Goal: Information Seeking & Learning: Learn about a topic

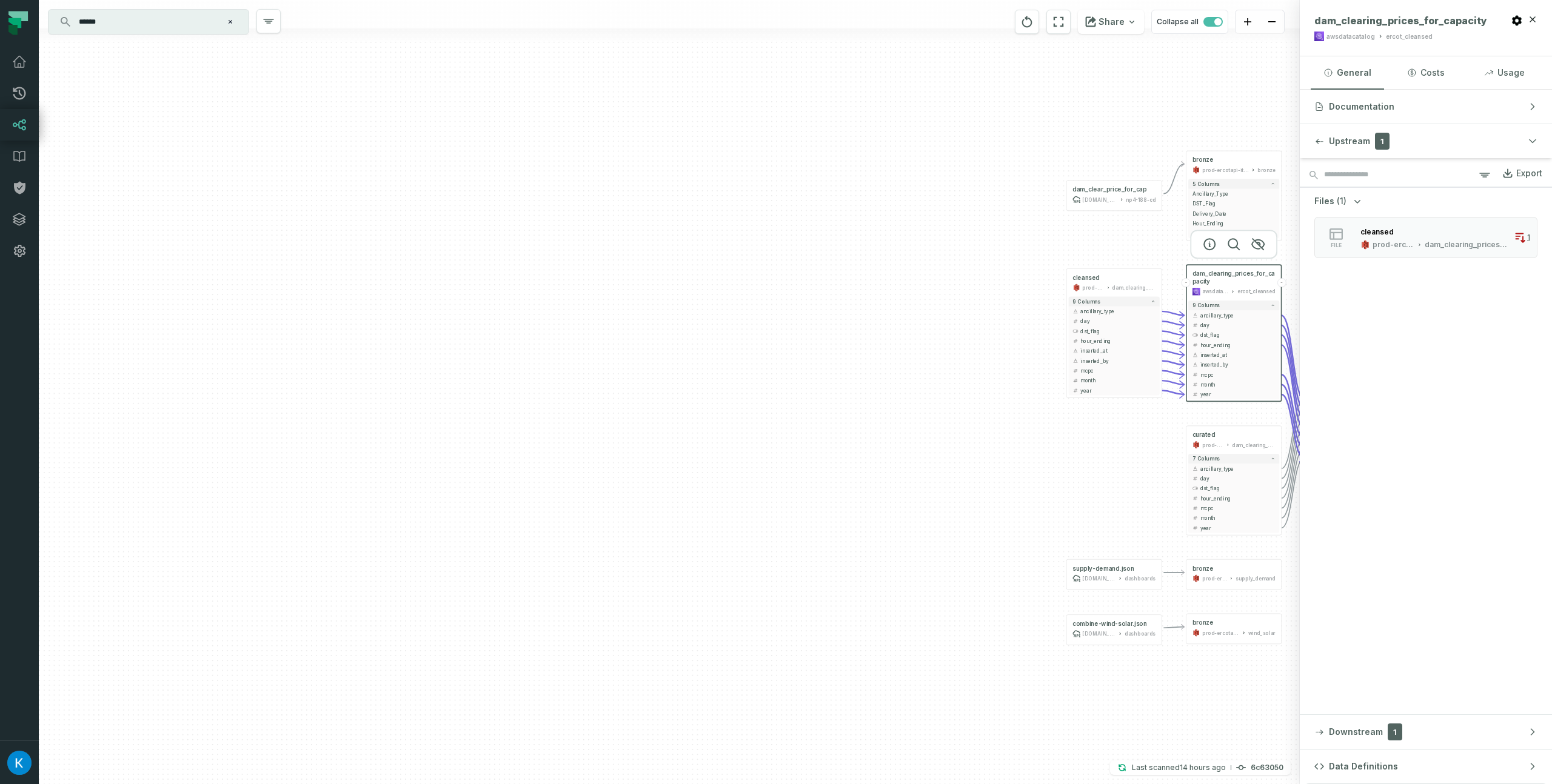
scroll to position [0, 486]
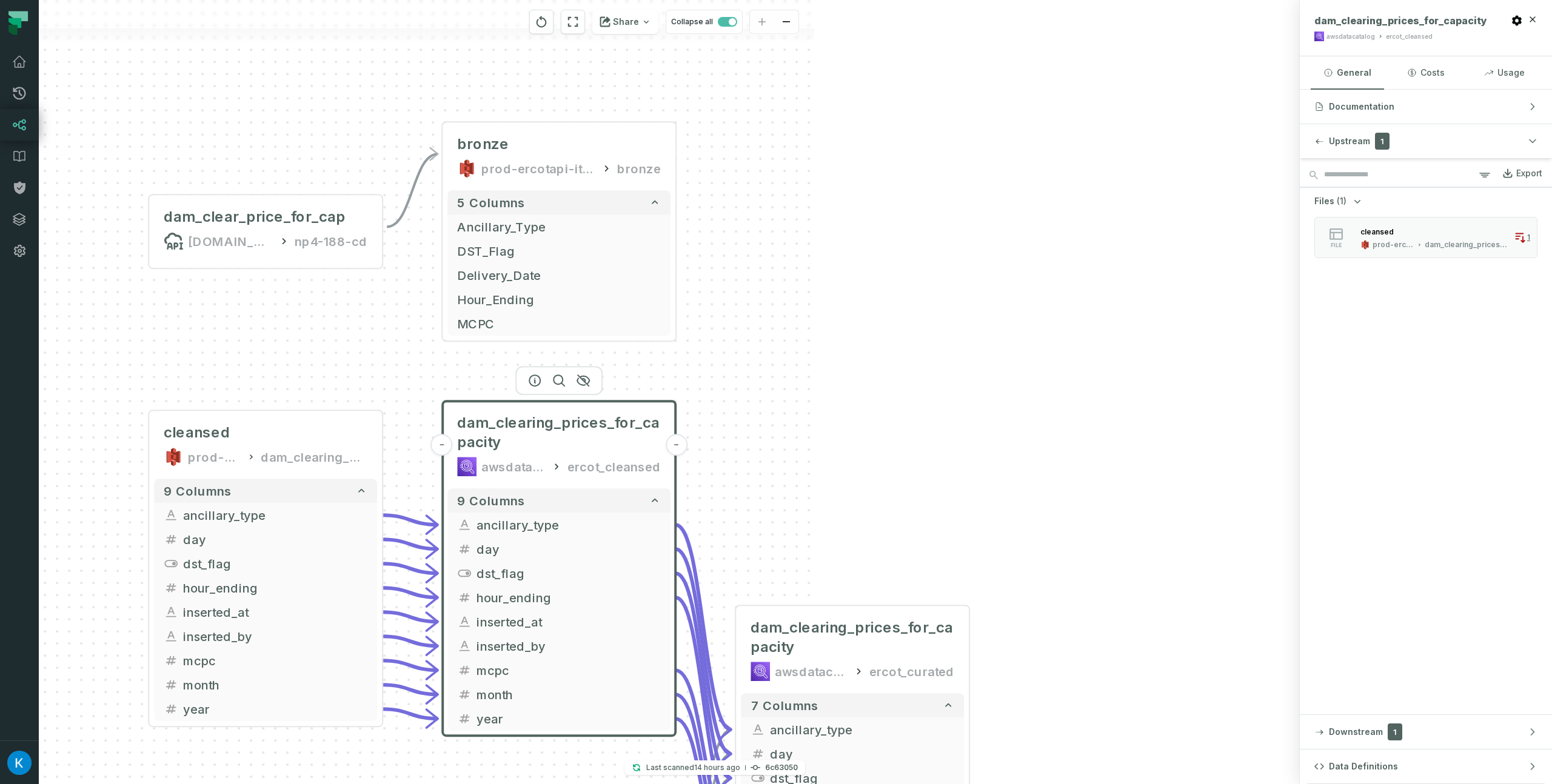
drag, startPoint x: 665, startPoint y: 205, endPoint x: 149, endPoint y: 302, distance: 525.0
click at [149, 302] on div "combine-wind-solar.json [DOMAIN_NAME][URL] dashboards - supply-demand.json [DOM…" at bounding box center [183, 392] width 1261 height 784
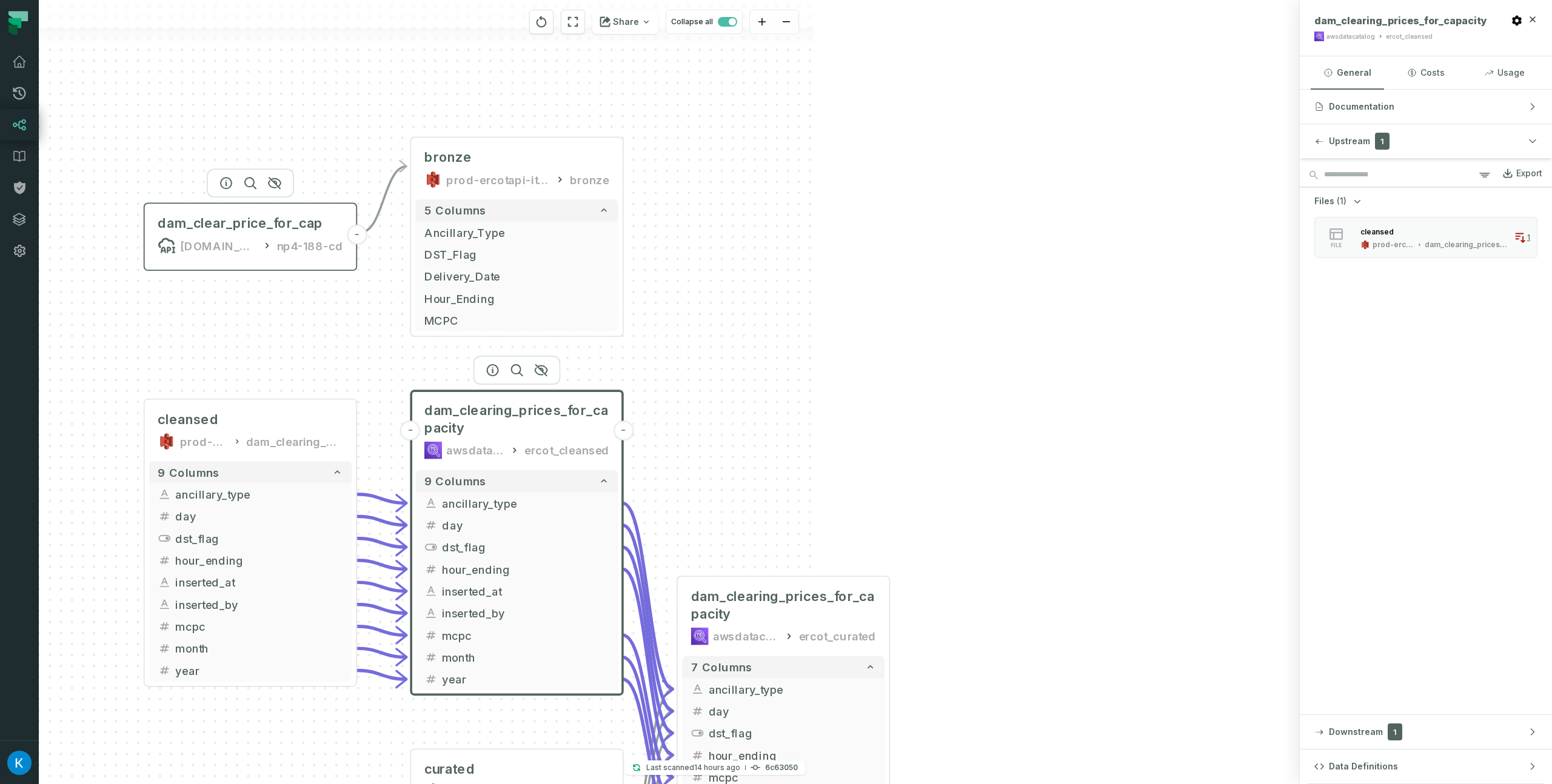
click at [226, 237] on div "[DOMAIN_NAME][URL]" at bounding box center [219, 245] width 77 height 17
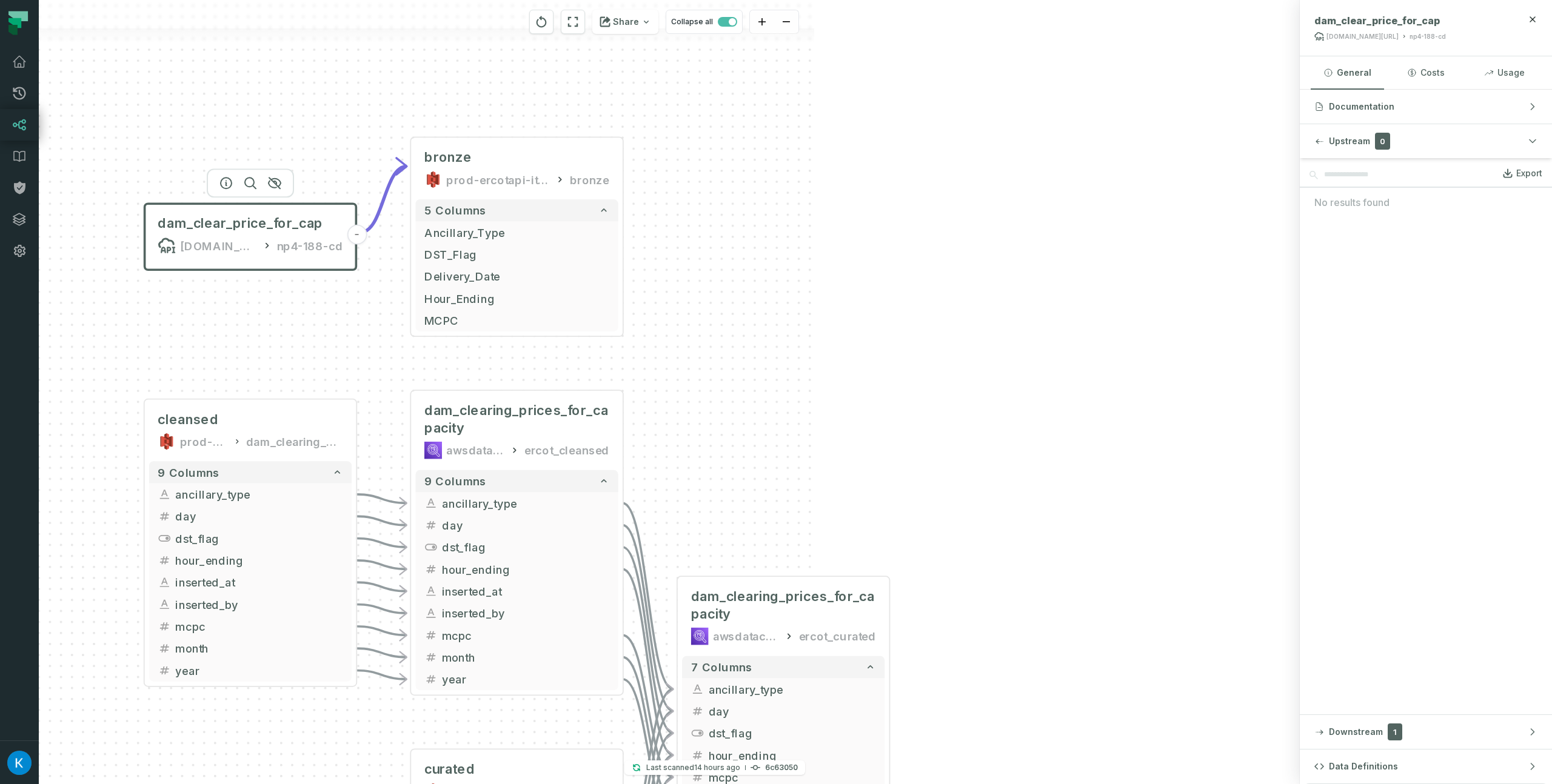
click at [245, 87] on div "combine-wind-solar.json [DOMAIN_NAME][URL] dashboards - supply-demand.json [DOM…" at bounding box center [183, 392] width 1261 height 784
click at [250, 227] on div "dam_clear_price_for_cap" at bounding box center [240, 223] width 165 height 17
click at [493, 160] on div "bronze" at bounding box center [517, 157] width 185 height 17
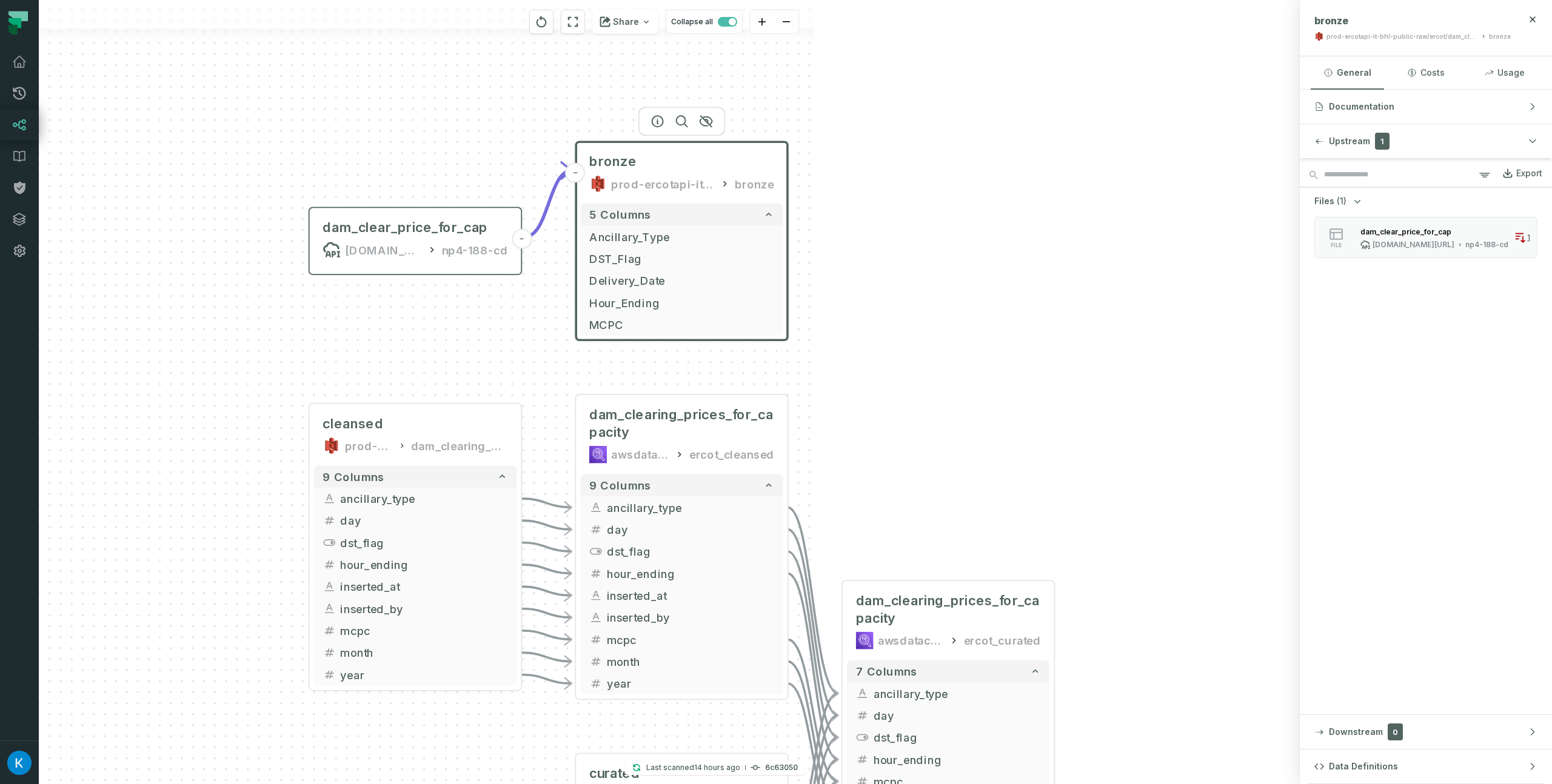
drag, startPoint x: 321, startPoint y: 79, endPoint x: 486, endPoint y: 83, distance: 165.0
click at [486, 83] on div "combine-wind-solar.json [DOMAIN_NAME][URL] dashboards - supply-demand.json [DOM…" at bounding box center [183, 392] width 1261 height 784
click at [900, 221] on div "combine-wind-solar.json [DOMAIN_NAME][URL] dashboards - supply-demand.json [DOM…" at bounding box center [669, 392] width 1261 height 784
click at [804, 273] on div "combine-wind-solar.json [DOMAIN_NAME][URL] dashboards - supply-demand.json [DOM…" at bounding box center [183, 392] width 1261 height 784
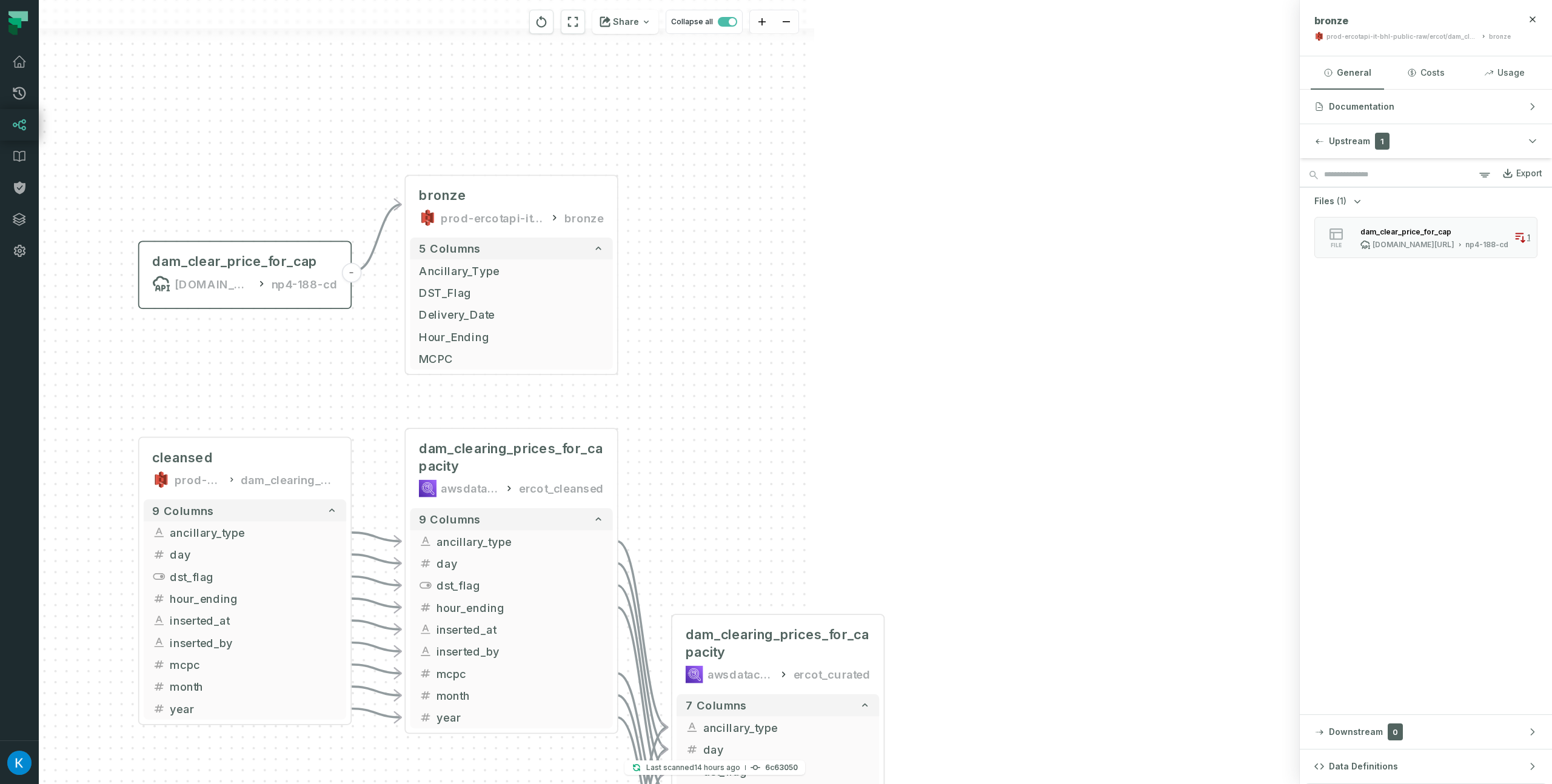
drag, startPoint x: 805, startPoint y: 325, endPoint x: 635, endPoint y: 359, distance: 173.4
click at [635, 359] on div "combine-wind-solar.json [DOMAIN_NAME][URL] dashboards - supply-demand.json [DOM…" at bounding box center [183, 392] width 1261 height 784
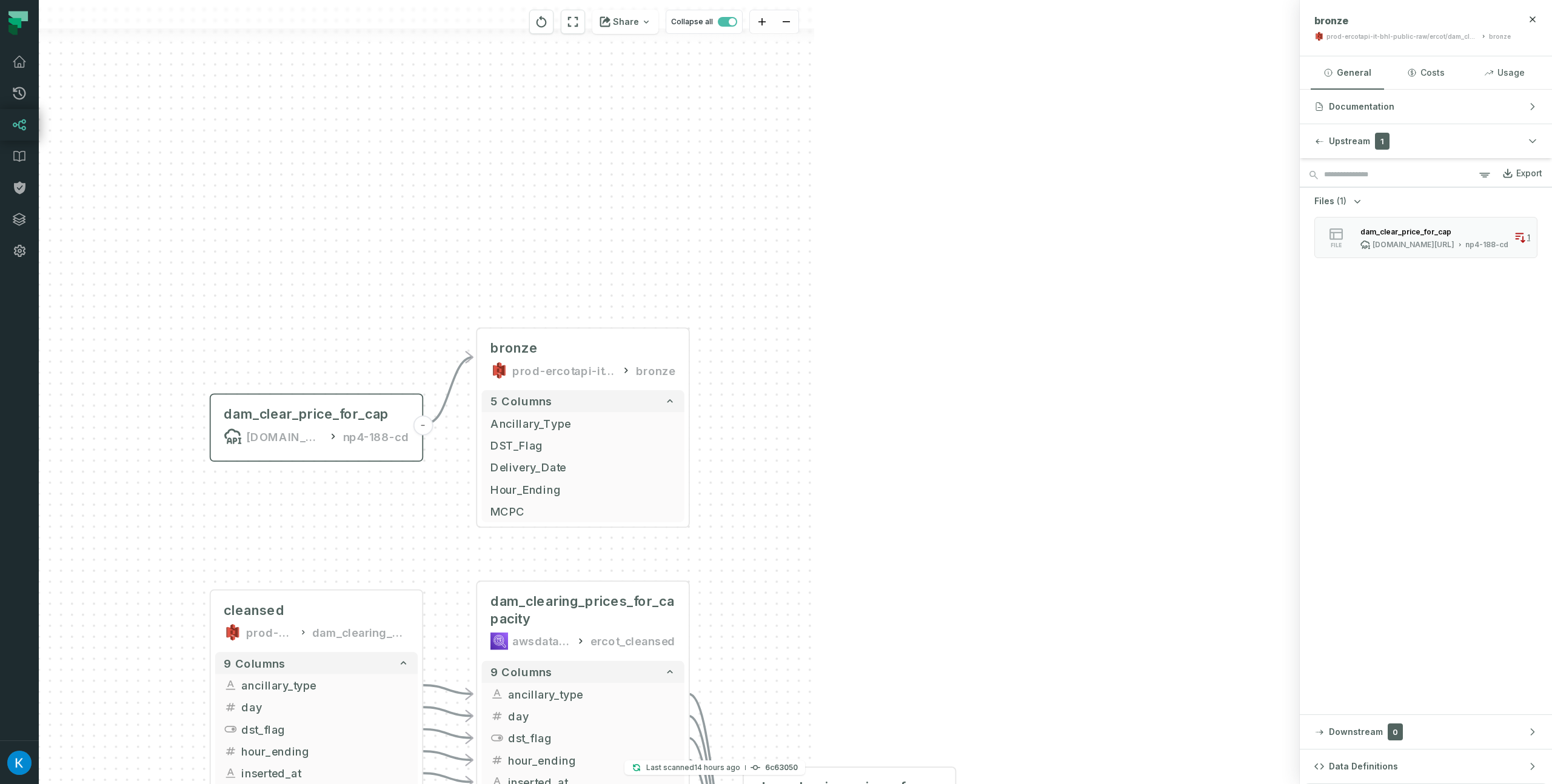
drag, startPoint x: 110, startPoint y: 117, endPoint x: 147, endPoint y: 201, distance: 91.8
click at [147, 200] on div "combine-wind-solar.json [DOMAIN_NAME][URL] dashboards - supply-demand.json [DOM…" at bounding box center [183, 392] width 1261 height 784
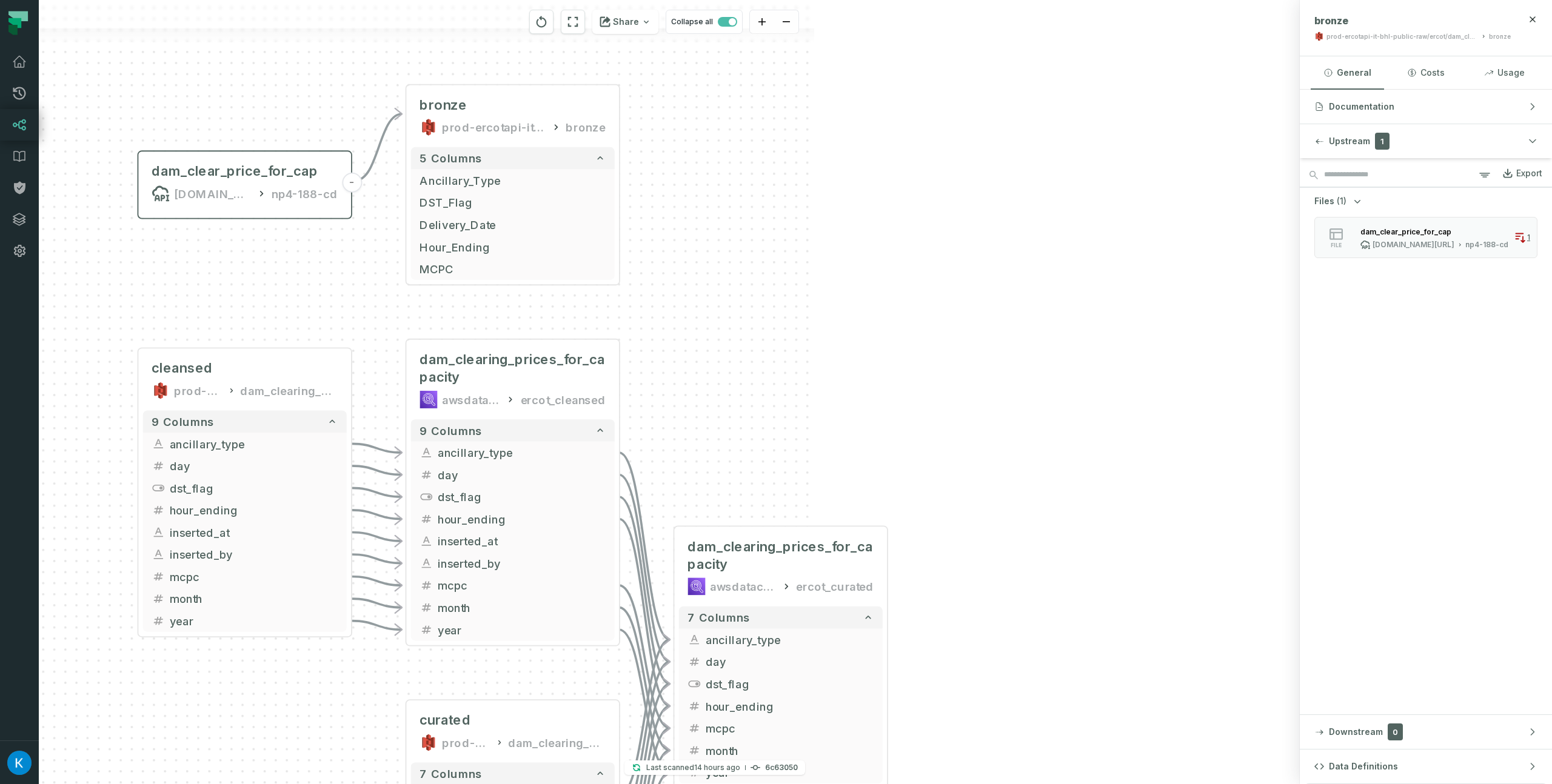
drag, startPoint x: 760, startPoint y: 471, endPoint x: 719, endPoint y: 296, distance: 179.7
click at [720, 296] on div "combine-wind-solar.json [DOMAIN_NAME][URL] dashboards - supply-demand.json [DOM…" at bounding box center [183, 392] width 1261 height 784
click at [491, 366] on span "dam_clearing_prices_for_capacity" at bounding box center [512, 368] width 186 height 35
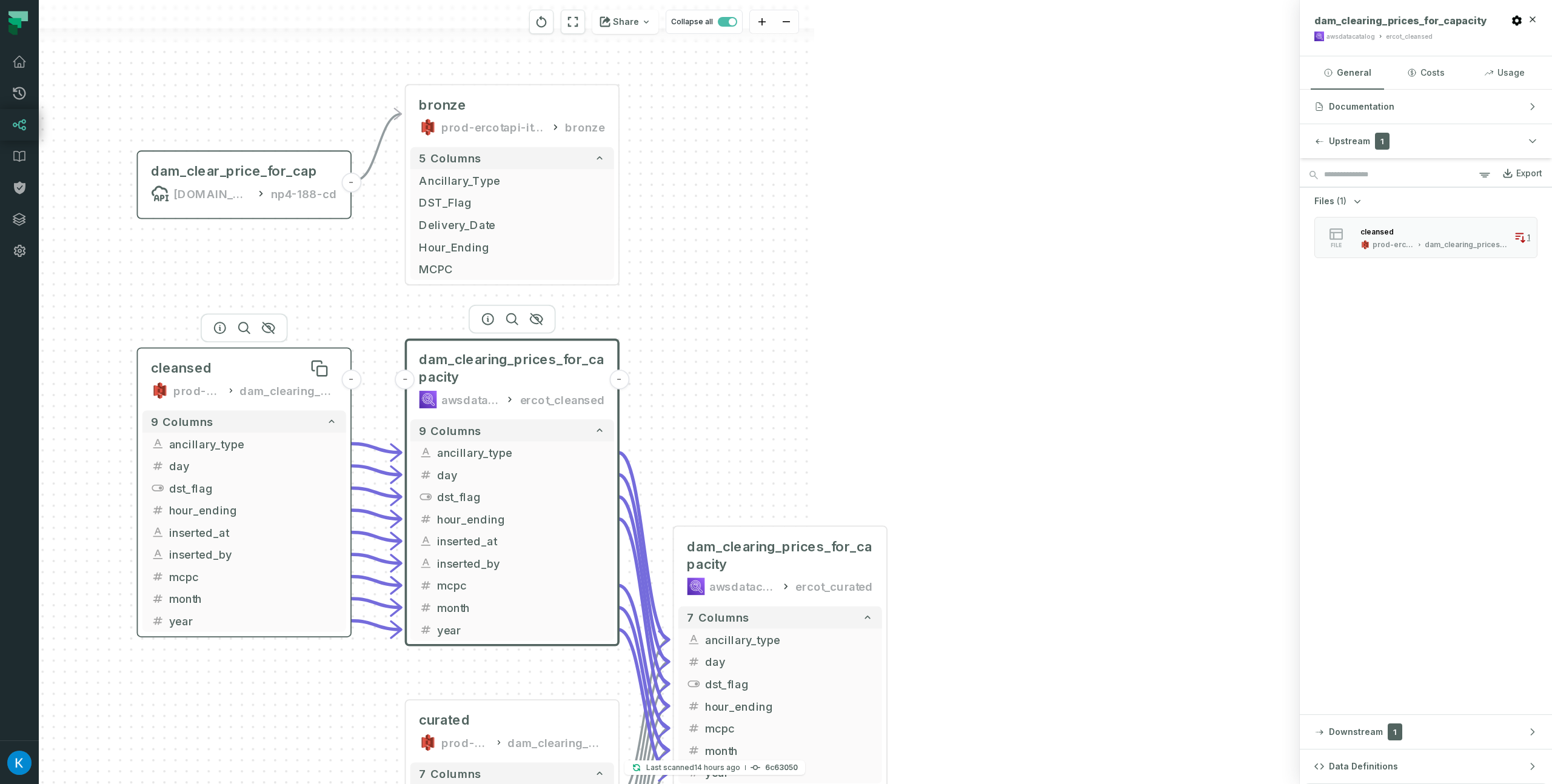
click at [233, 374] on div "cleansed" at bounding box center [244, 369] width 186 height 17
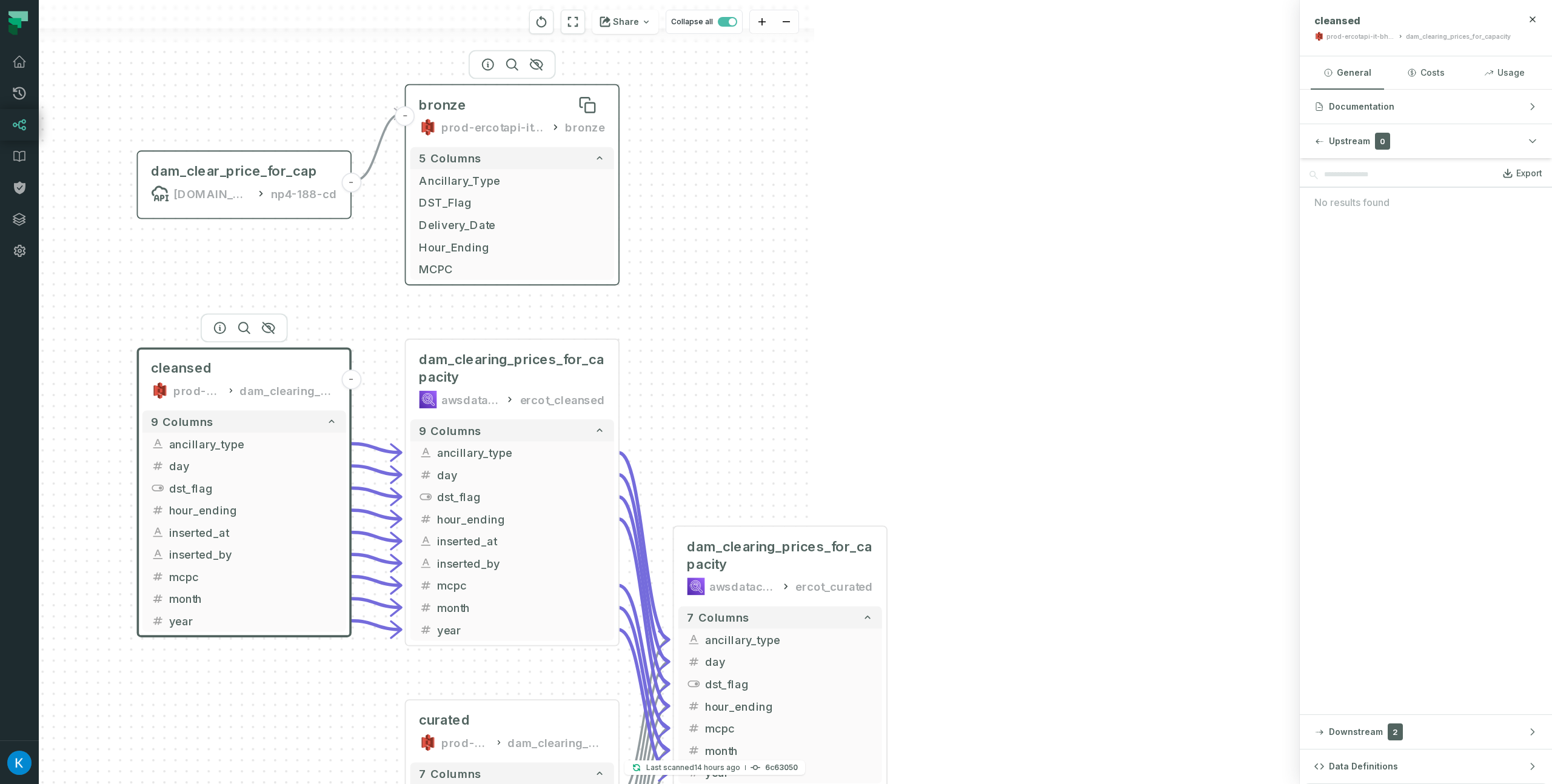
click at [503, 100] on div "bronze" at bounding box center [512, 105] width 186 height 17
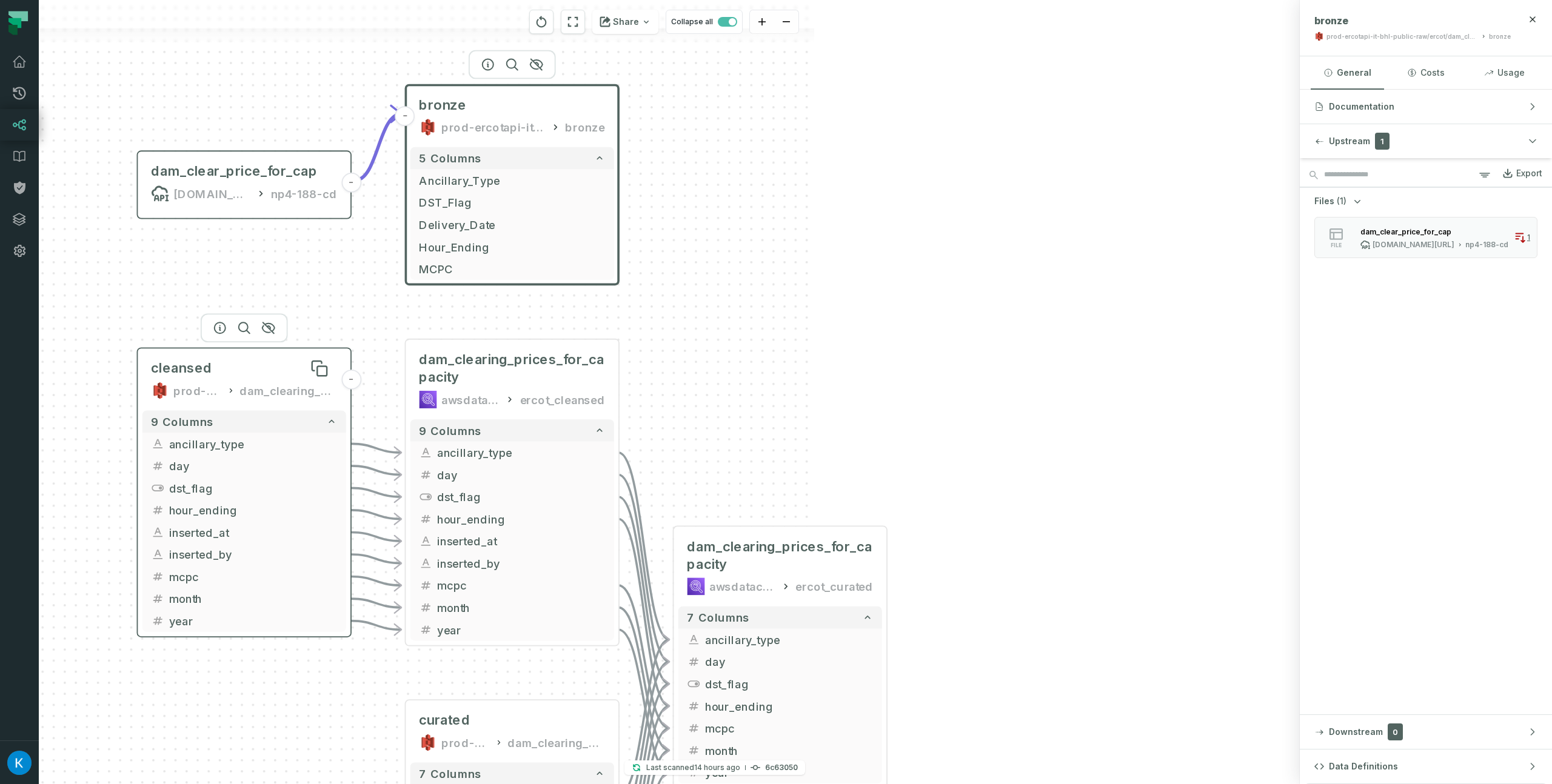
click at [237, 364] on div "cleansed" at bounding box center [244, 369] width 186 height 17
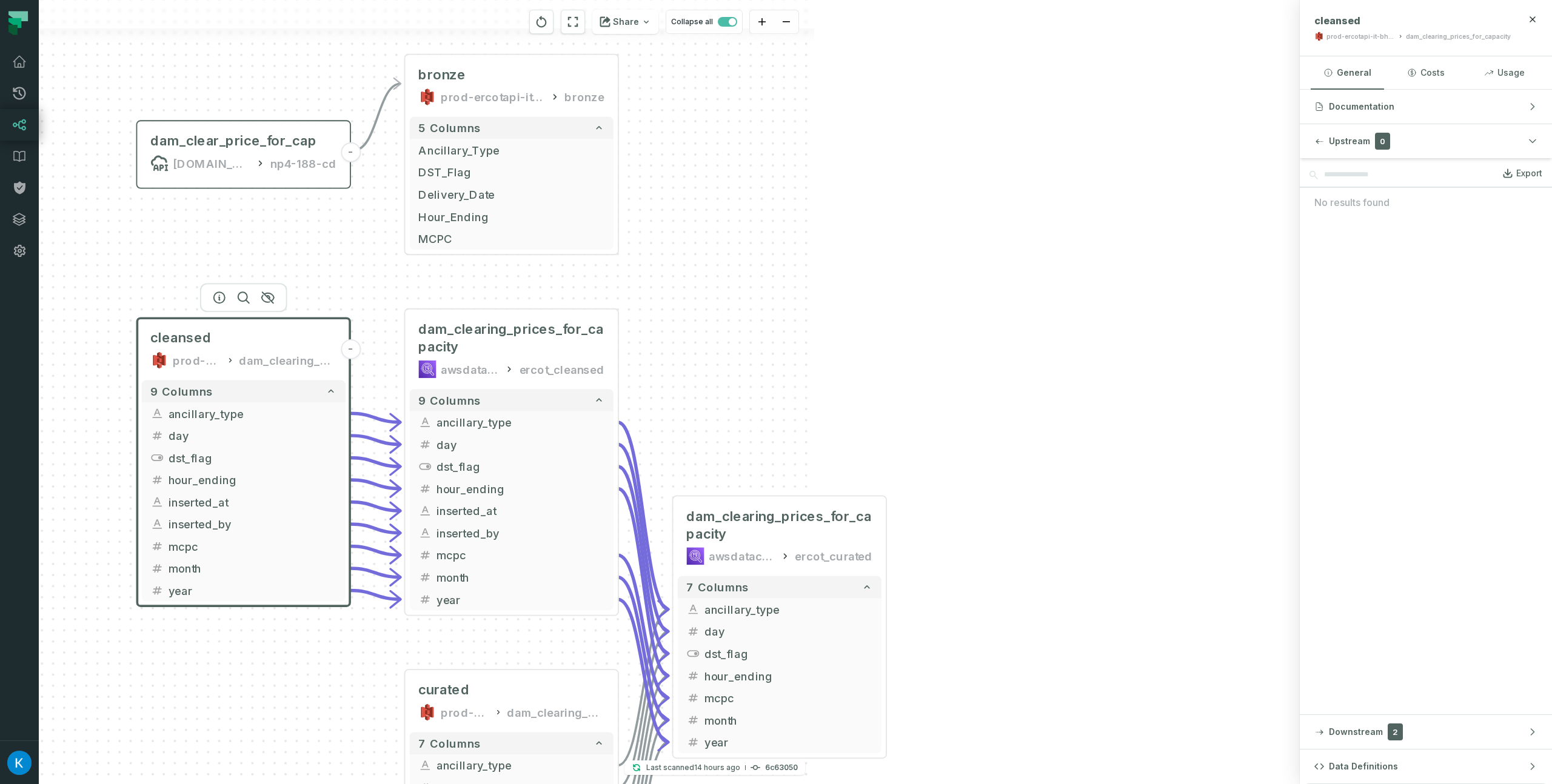
drag, startPoint x: 776, startPoint y: 285, endPoint x: 776, endPoint y: 269, distance: 16.0
click at [776, 269] on div "combine-wind-solar.json [DOMAIN_NAME][URL] dashboards - supply-demand.json [DOM…" at bounding box center [183, 392] width 1261 height 784
click at [350, 296] on div "combine-wind-solar.json [DOMAIN_NAME][URL] dashboards - supply-demand.json [DOM…" at bounding box center [183, 392] width 1261 height 784
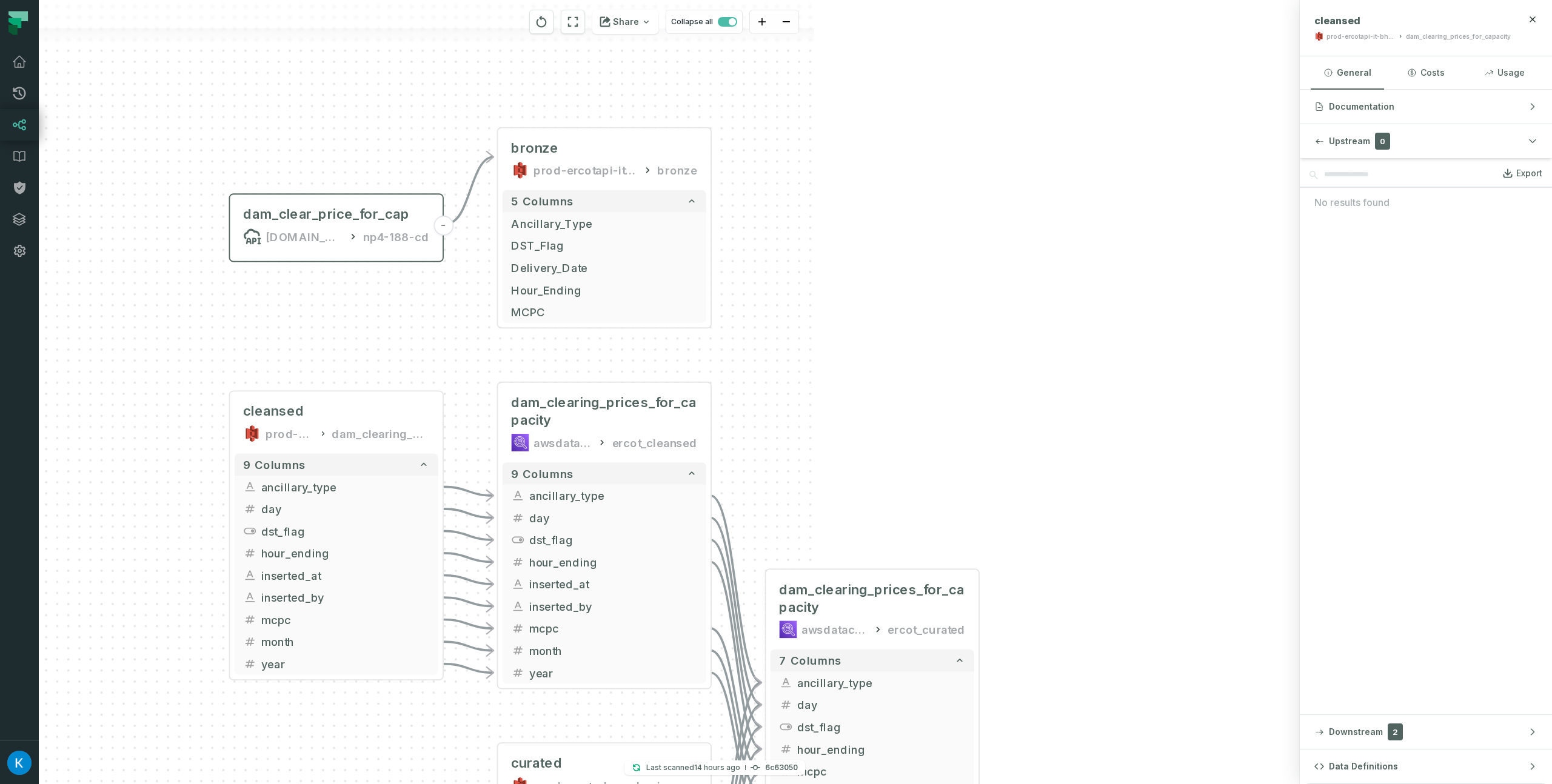
drag, startPoint x: 322, startPoint y: 286, endPoint x: 402, endPoint y: 362, distance: 110.3
click at [403, 363] on div "combine-wind-solar.json [DOMAIN_NAME][URL] dashboards - supply-demand.json [DOM…" at bounding box center [183, 392] width 1261 height 784
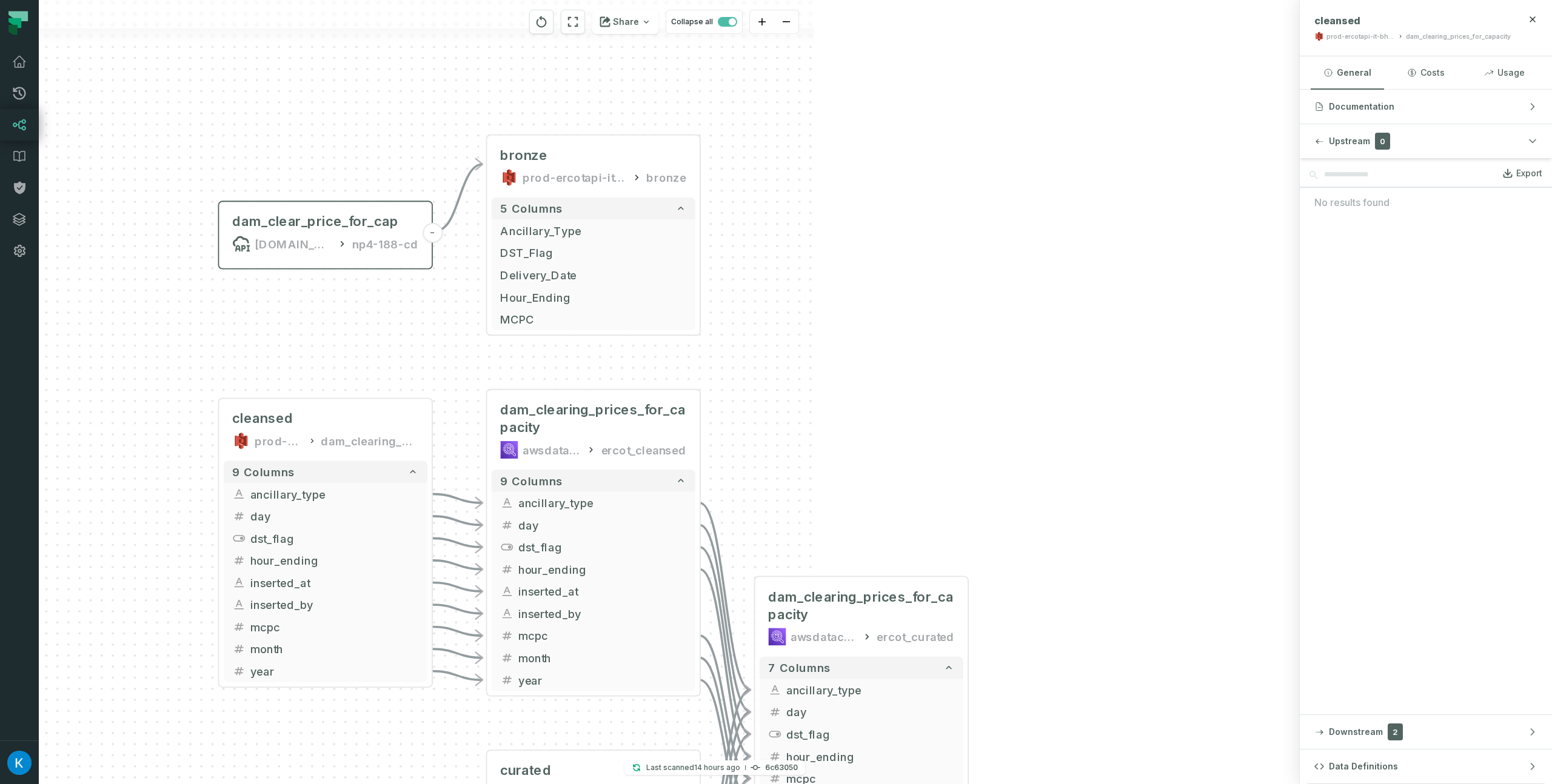
click at [144, 252] on div "combine-wind-solar.json [DOMAIN_NAME][URL] dashboards - supply-demand.json [DOM…" at bounding box center [183, 392] width 1261 height 784
click at [315, 223] on div "dam_clear_price_for_cap" at bounding box center [315, 221] width 166 height 17
click at [125, 315] on div "combine-wind-solar.json [DOMAIN_NAME][URL] dashboards - supply-demand.json [DOM…" at bounding box center [183, 392] width 1261 height 784
click at [284, 224] on div "dam_clear_price_for_cap" at bounding box center [315, 221] width 166 height 17
click at [193, 267] on div "combine-wind-solar.json [DOMAIN_NAME][URL] dashboards - supply-demand.json [DOM…" at bounding box center [183, 392] width 1261 height 784
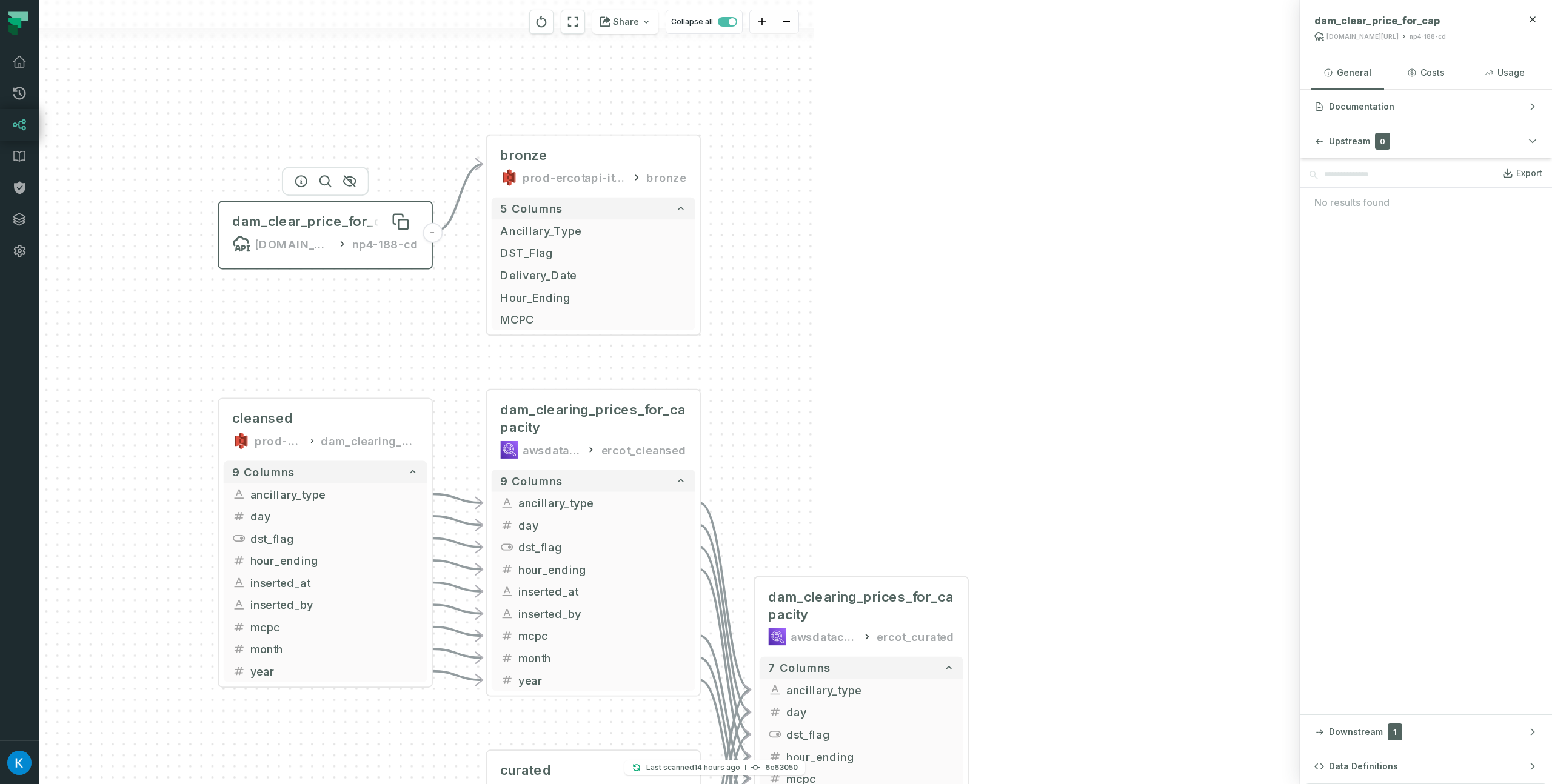
click at [273, 221] on div "dam_clear_price_for_cap" at bounding box center [315, 221] width 166 height 17
drag, startPoint x: 932, startPoint y: 284, endPoint x: 965, endPoint y: 178, distance: 111.0
click at [968, 177] on div "combine-wind-solar.json [DOMAIN_NAME][URL] dashboards - supply-demand.json [DOM…" at bounding box center [669, 392] width 1261 height 784
drag, startPoint x: 949, startPoint y: 235, endPoint x: 994, endPoint y: 138, distance: 106.9
click at [994, 138] on div "combine-wind-solar.json [DOMAIN_NAME][URL] dashboards - supply-demand.json [DOM…" at bounding box center [669, 392] width 1261 height 784
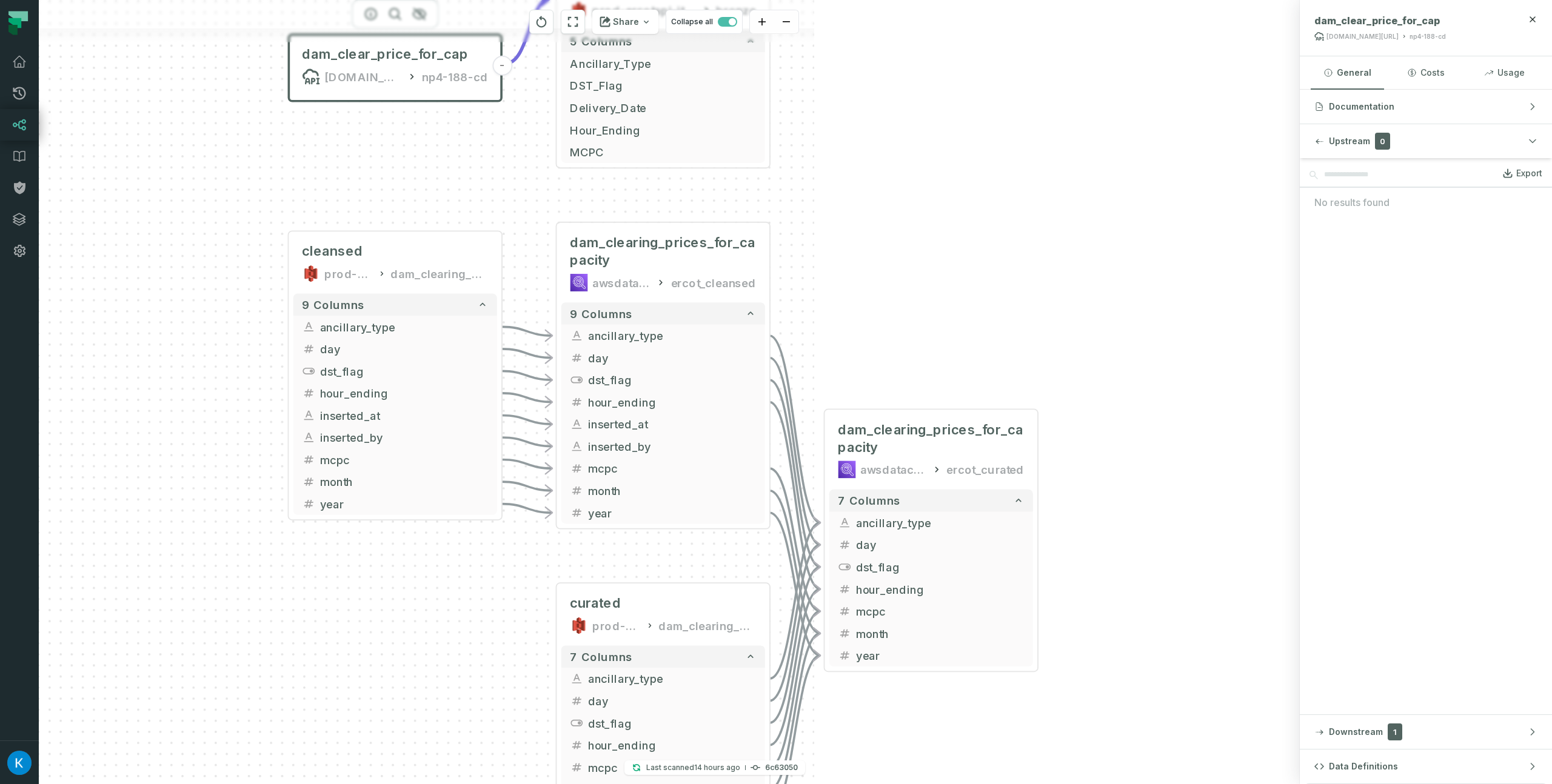
drag, startPoint x: 742, startPoint y: 379, endPoint x: 801, endPoint y: 214, distance: 175.2
click at [802, 214] on div "combine-wind-solar.json [DOMAIN_NAME][URL] dashboards - supply-demand.json [DOM…" at bounding box center [183, 392] width 1261 height 784
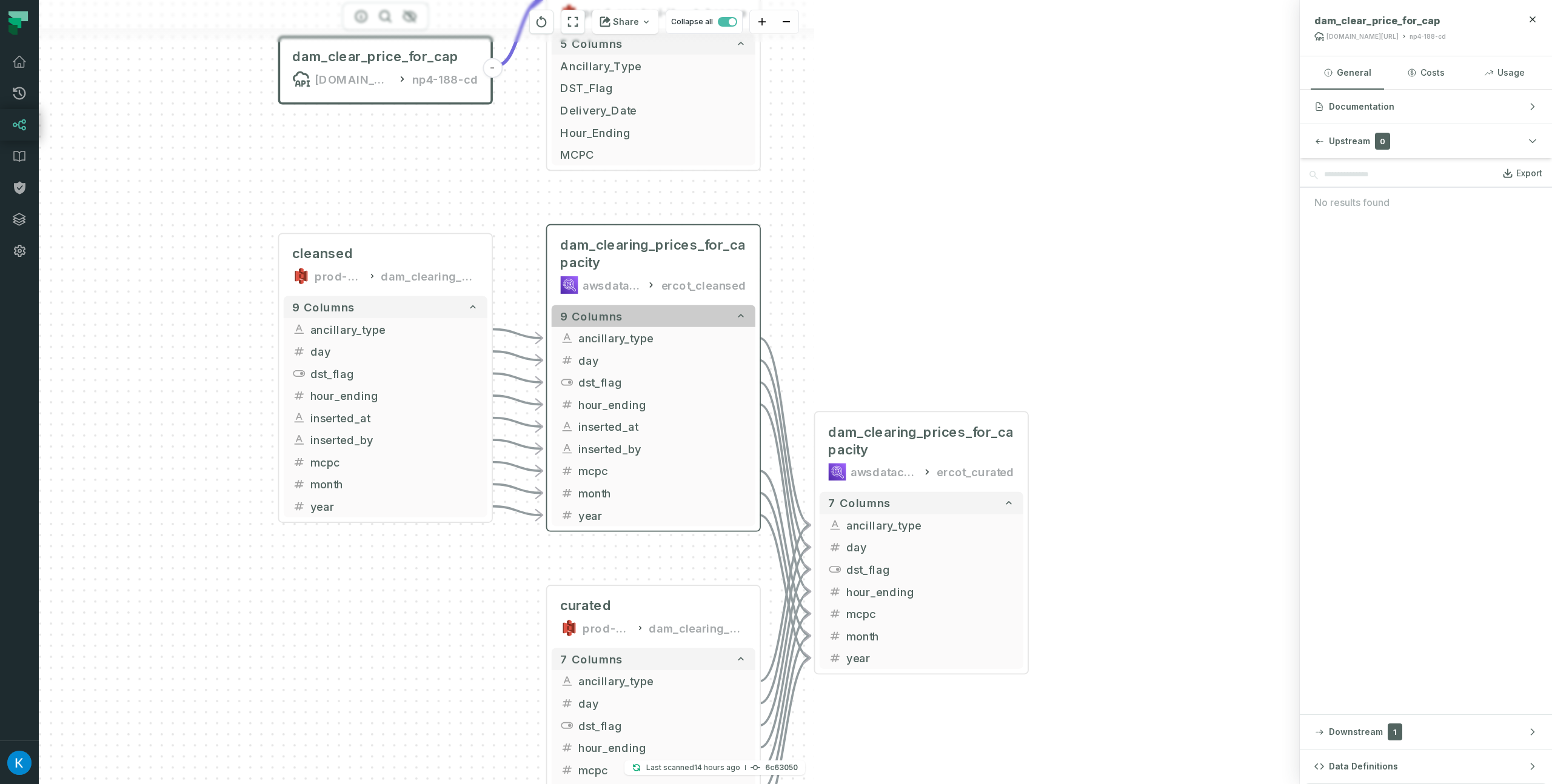
click at [737, 314] on icon "button" at bounding box center [740, 315] width 11 height 11
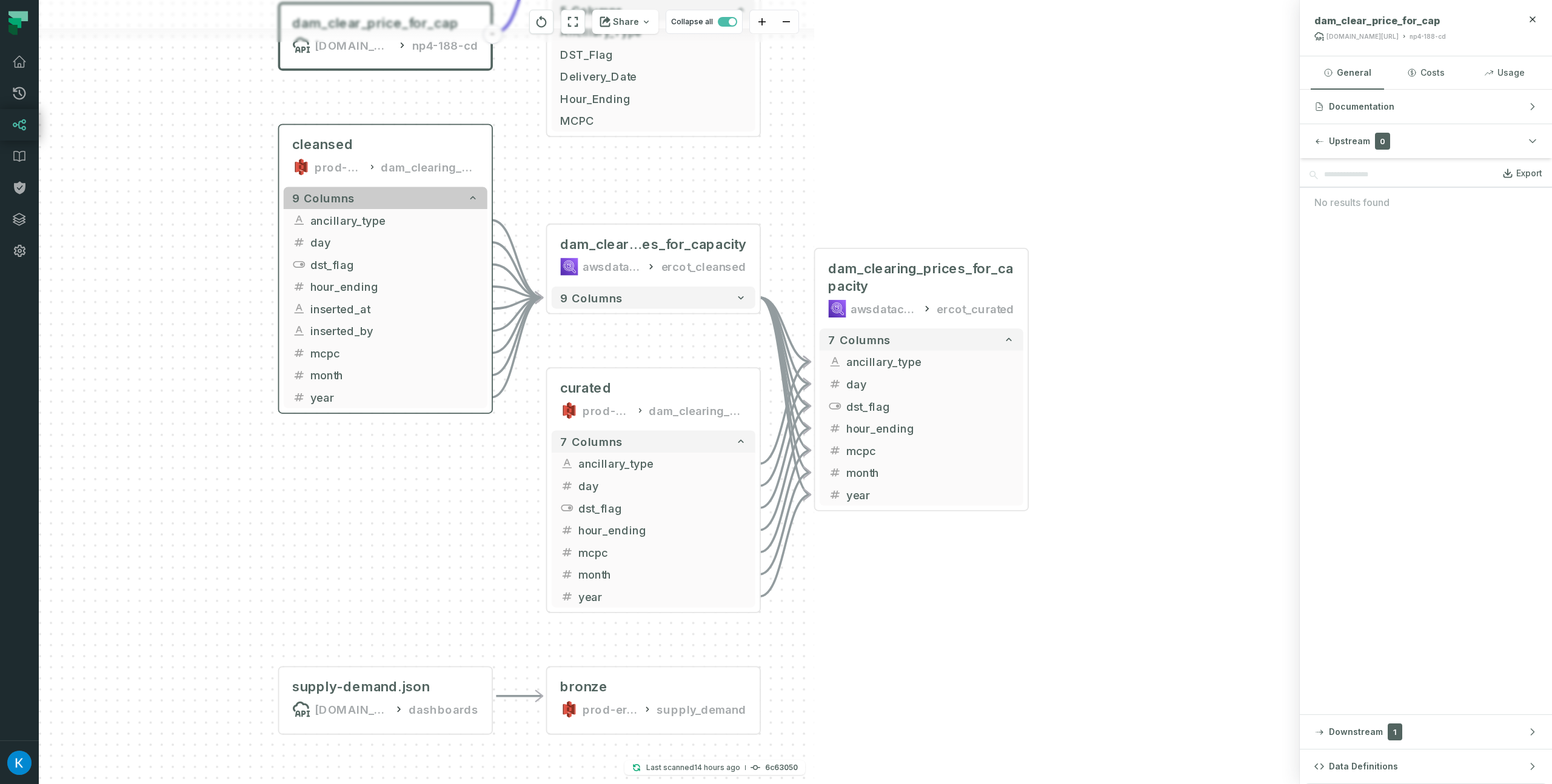
click at [463, 196] on button "9 columns" at bounding box center [385, 198] width 203 height 22
click at [471, 195] on icon "button" at bounding box center [473, 198] width 11 height 11
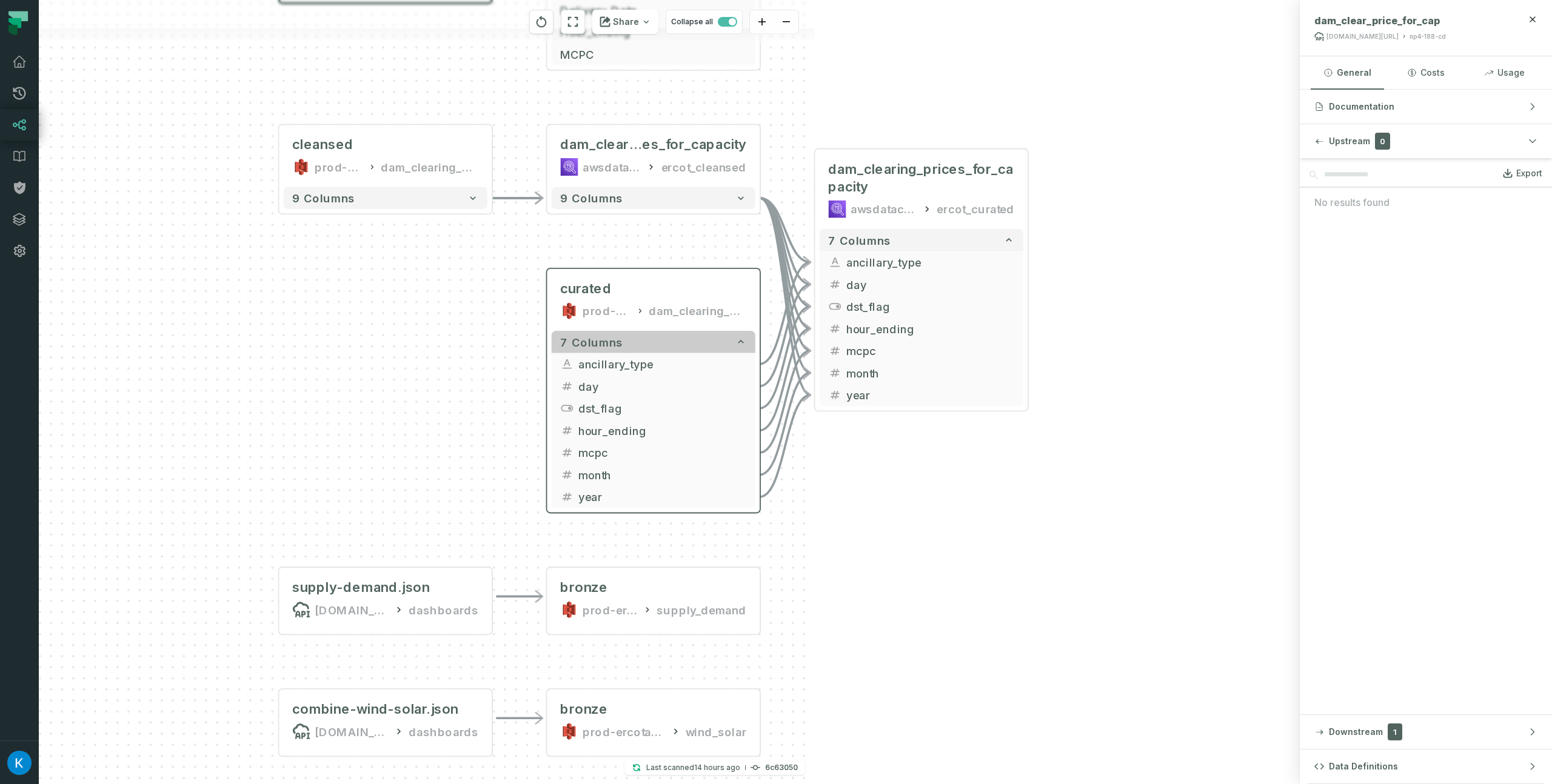
click at [740, 337] on icon "button" at bounding box center [740, 341] width 11 height 11
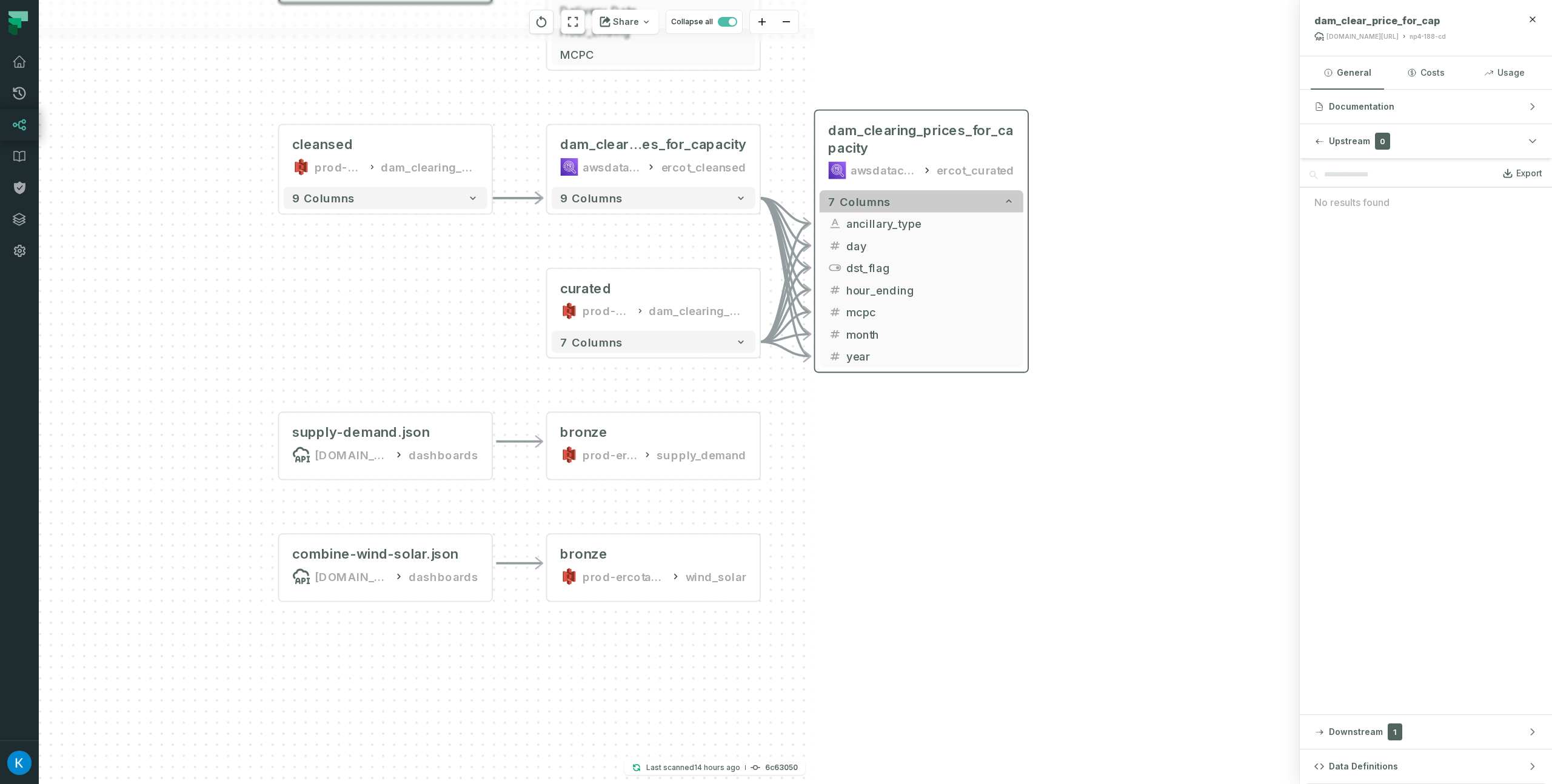
click at [1007, 200] on icon "button" at bounding box center [1008, 201] width 11 height 11
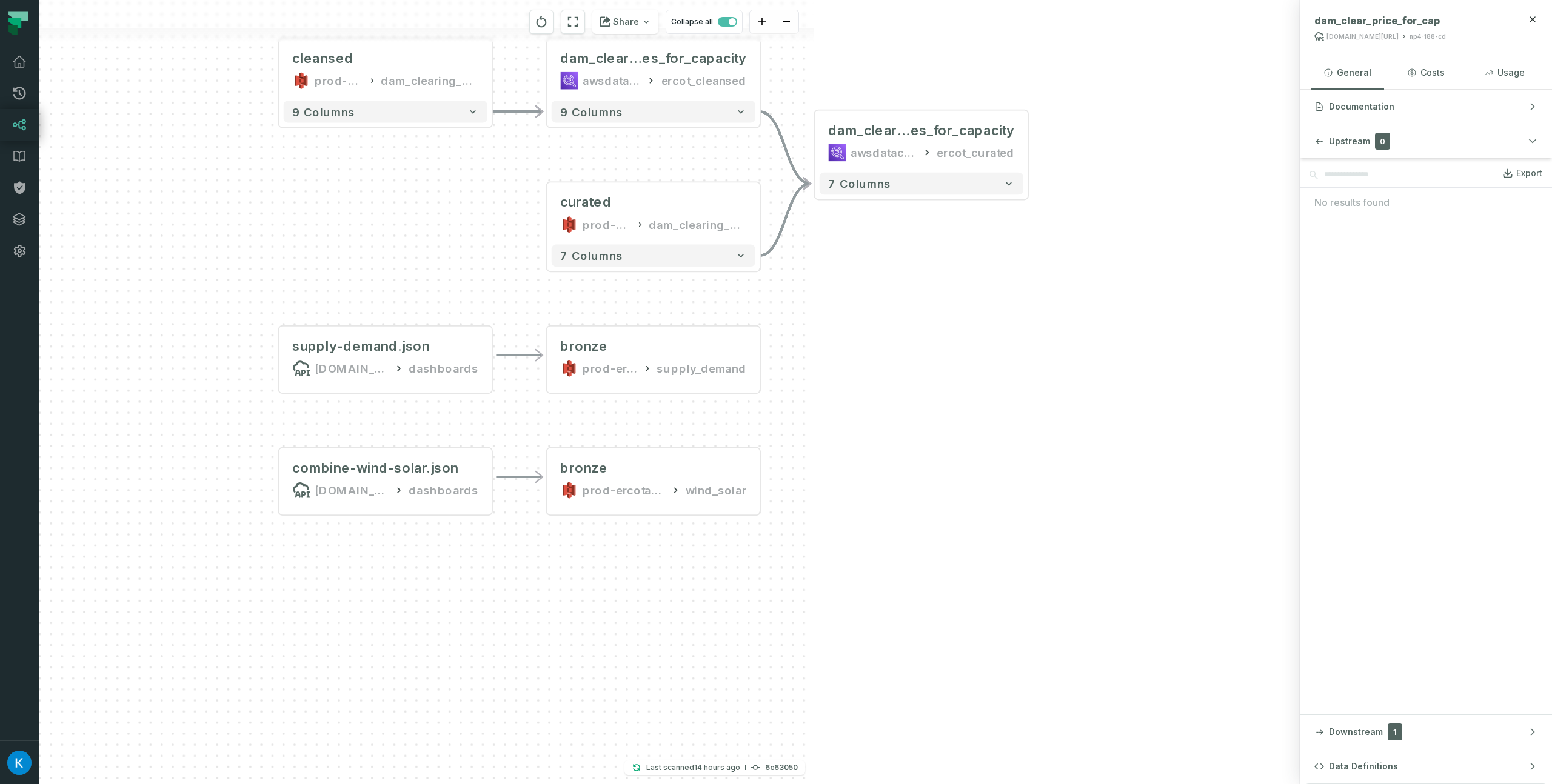
drag, startPoint x: 1116, startPoint y: 195, endPoint x: 1075, endPoint y: 227, distance: 52.0
click at [1131, 221] on div "combine-wind-solar.json [DOMAIN_NAME][URL] dashboards - supply-demand.json [DOM…" at bounding box center [669, 392] width 1261 height 784
click at [411, 305] on icon "button" at bounding box center [409, 306] width 12 height 11
click at [677, 307] on icon "button" at bounding box center [678, 306] width 14 height 14
click at [677, 431] on icon "button" at bounding box center [678, 428] width 12 height 11
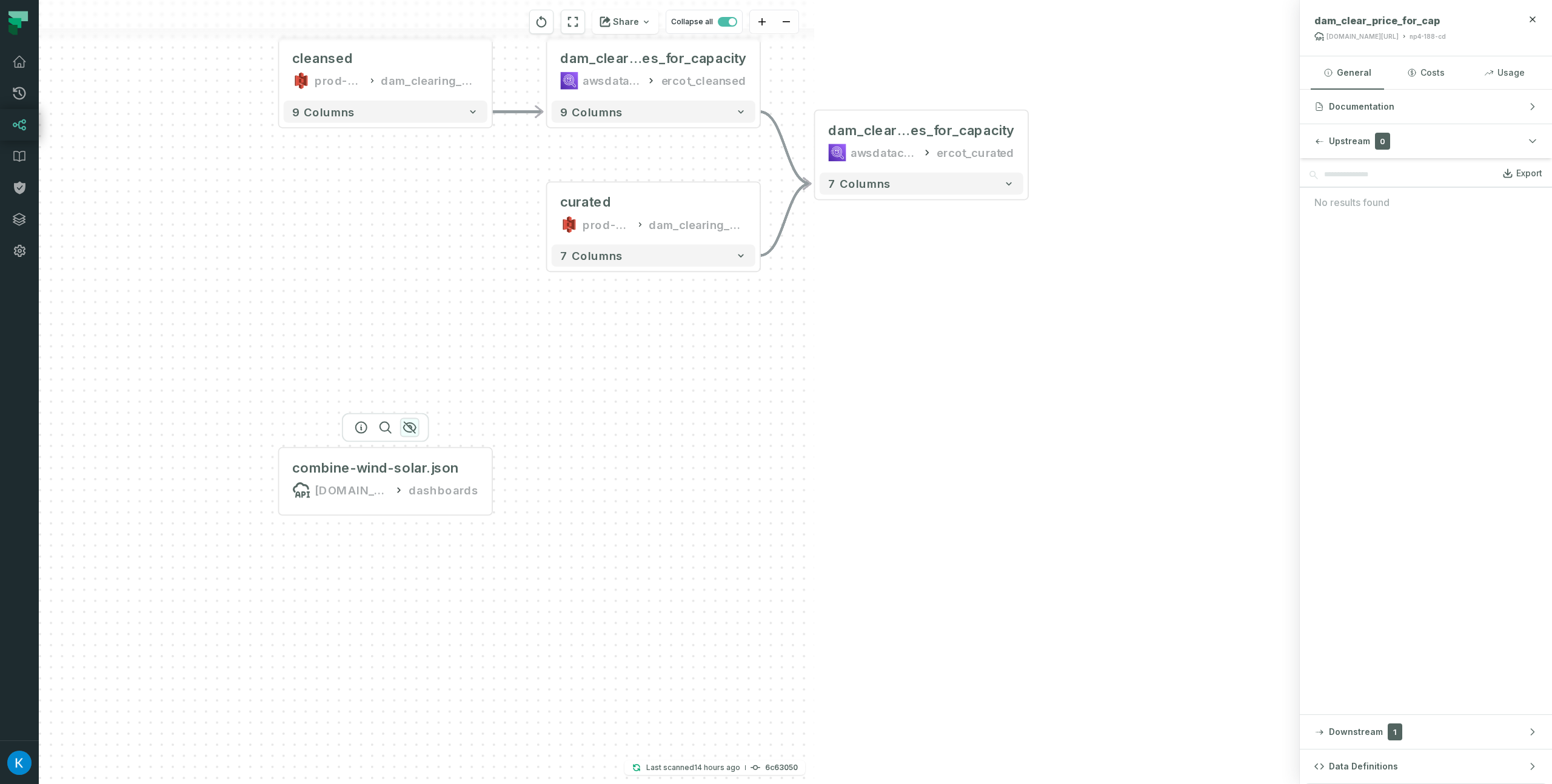
click at [406, 429] on icon "button" at bounding box center [410, 428] width 14 height 14
click at [408, 430] on icon "button" at bounding box center [410, 427] width 14 height 14
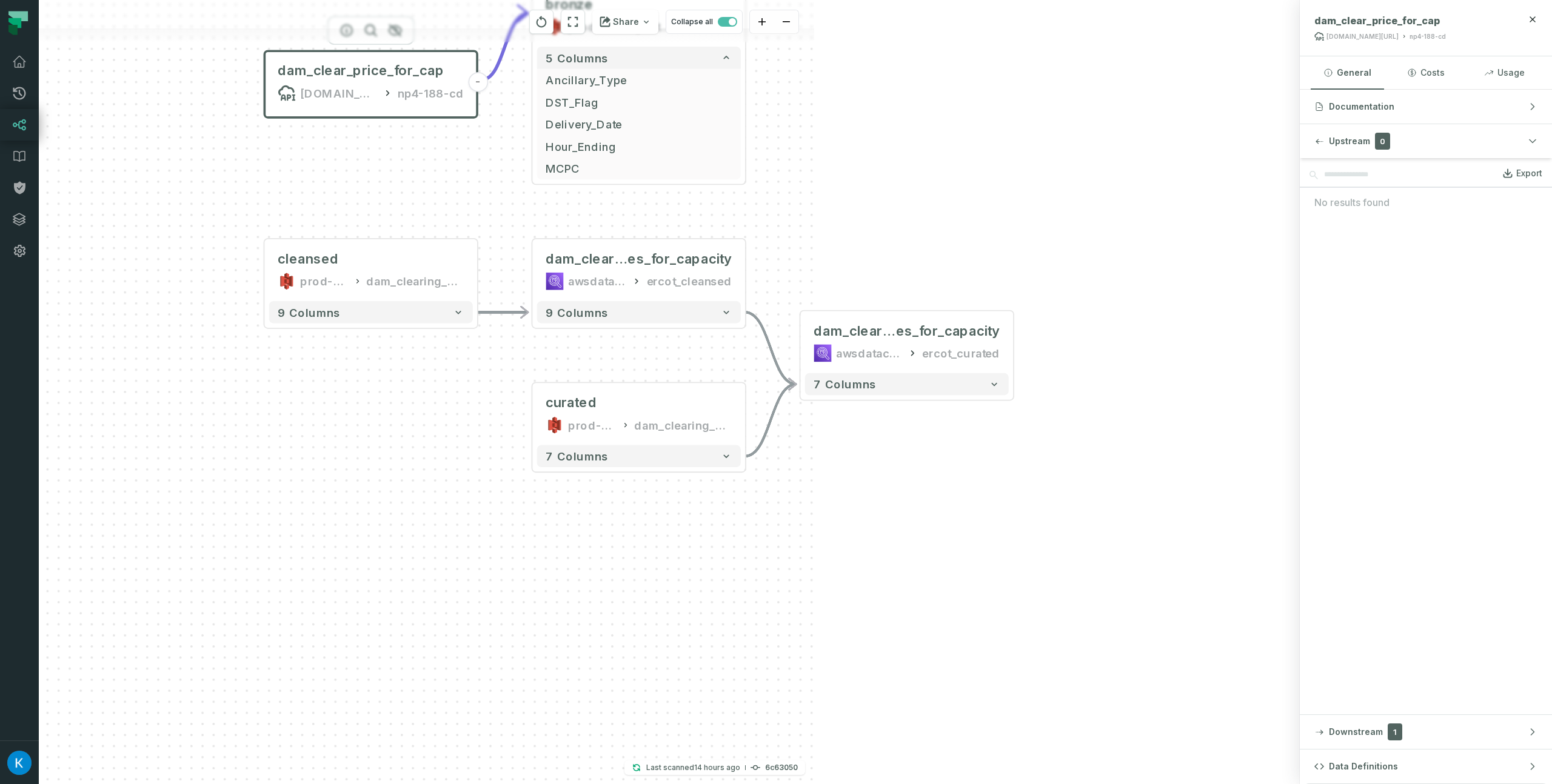
drag, startPoint x: 669, startPoint y: 384, endPoint x: 661, endPoint y: 596, distance: 212.2
click at [657, 591] on div "- bronze prod-ercotapi-it-bhl-public-raw/ercot/dam_clearing_prices_for_capacity…" at bounding box center [183, 392] width 1261 height 784
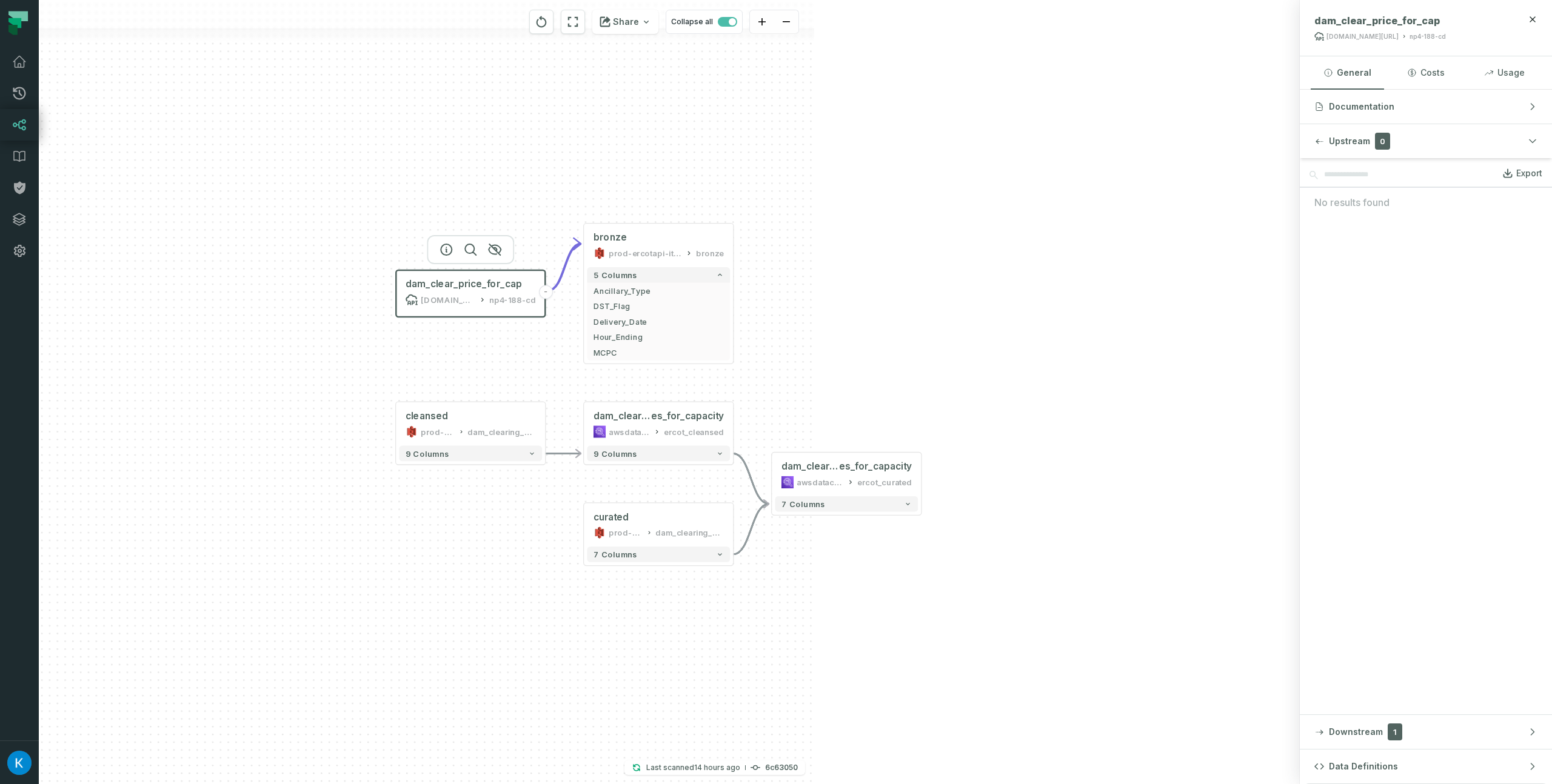
drag, startPoint x: 812, startPoint y: 283, endPoint x: 823, endPoint y: 335, distance: 53.2
click at [823, 335] on div "- bronze prod-ercotapi-it-bhl-public-raw/ercot/dam_clearing_prices_for_capacity…" at bounding box center [669, 392] width 1261 height 784
click at [466, 291] on div "dam_clear_price_for_cap [DOMAIN_NAME][URL] np4-188-cd" at bounding box center [471, 291] width 143 height 37
click at [831, 304] on div "- bronze prod-ercotapi-it-bhl-public-raw/ercot/dam_clearing_prices_for_capacity…" at bounding box center [669, 392] width 1261 height 784
click at [639, 247] on div "prod-ercotapi-it-bhl-public-raw/ercot/dam_clearing_prices_for_capacity" at bounding box center [645, 253] width 73 height 12
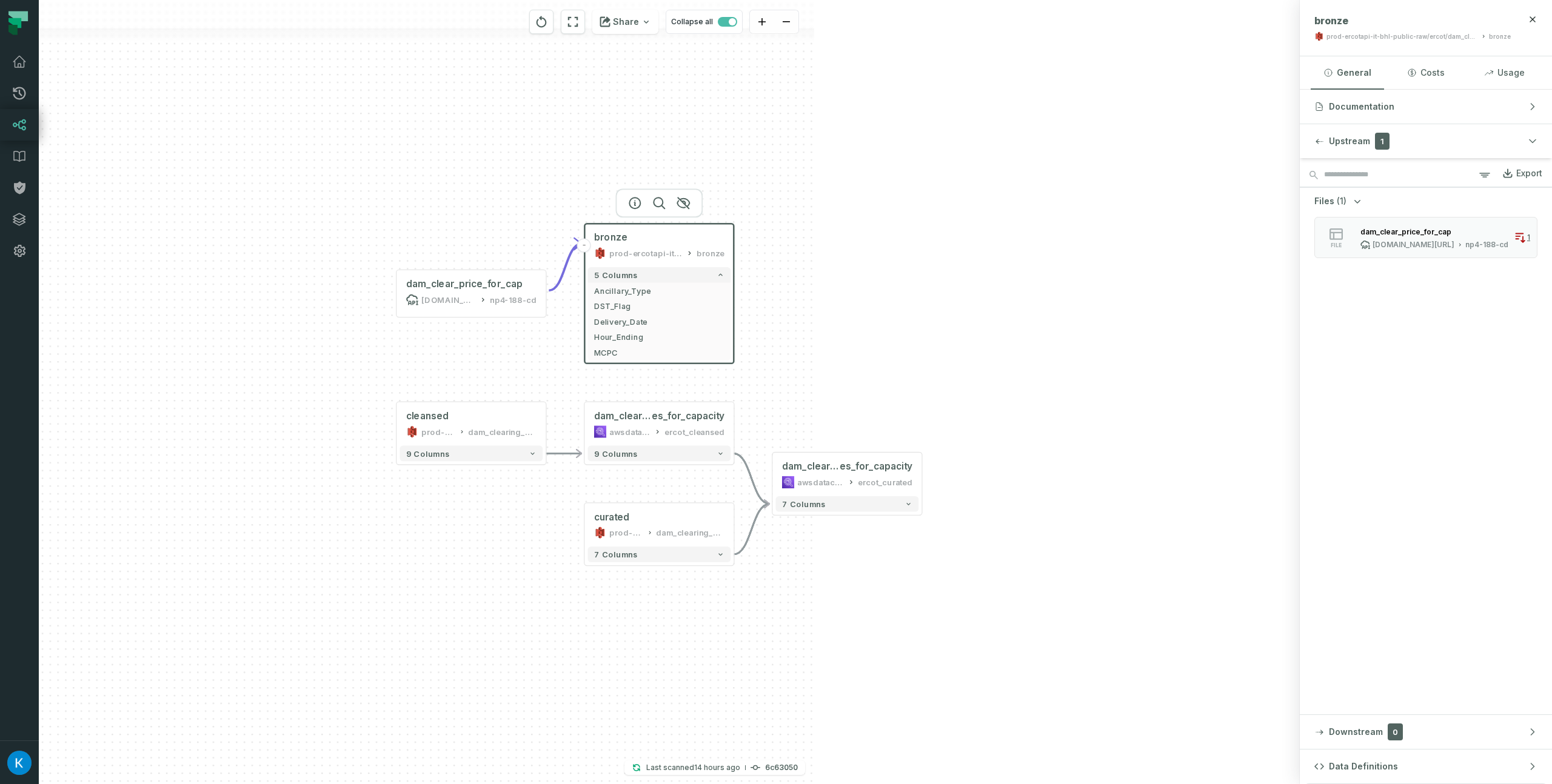
drag, startPoint x: 896, startPoint y: 347, endPoint x: 887, endPoint y: 326, distance: 22.8
click at [887, 326] on div "- bronze prod-ercotapi-it-bhl-public-raw/ercot/dam_clearing_prices_for_capacity…" at bounding box center [669, 392] width 1261 height 784
drag, startPoint x: 874, startPoint y: 287, endPoint x: 872, endPoint y: 296, distance: 9.2
click at [872, 296] on div "- bronze prod-ercotapi-it-bhl-public-raw/ercot/dam_clearing_prices_for_capacity…" at bounding box center [669, 392] width 1261 height 784
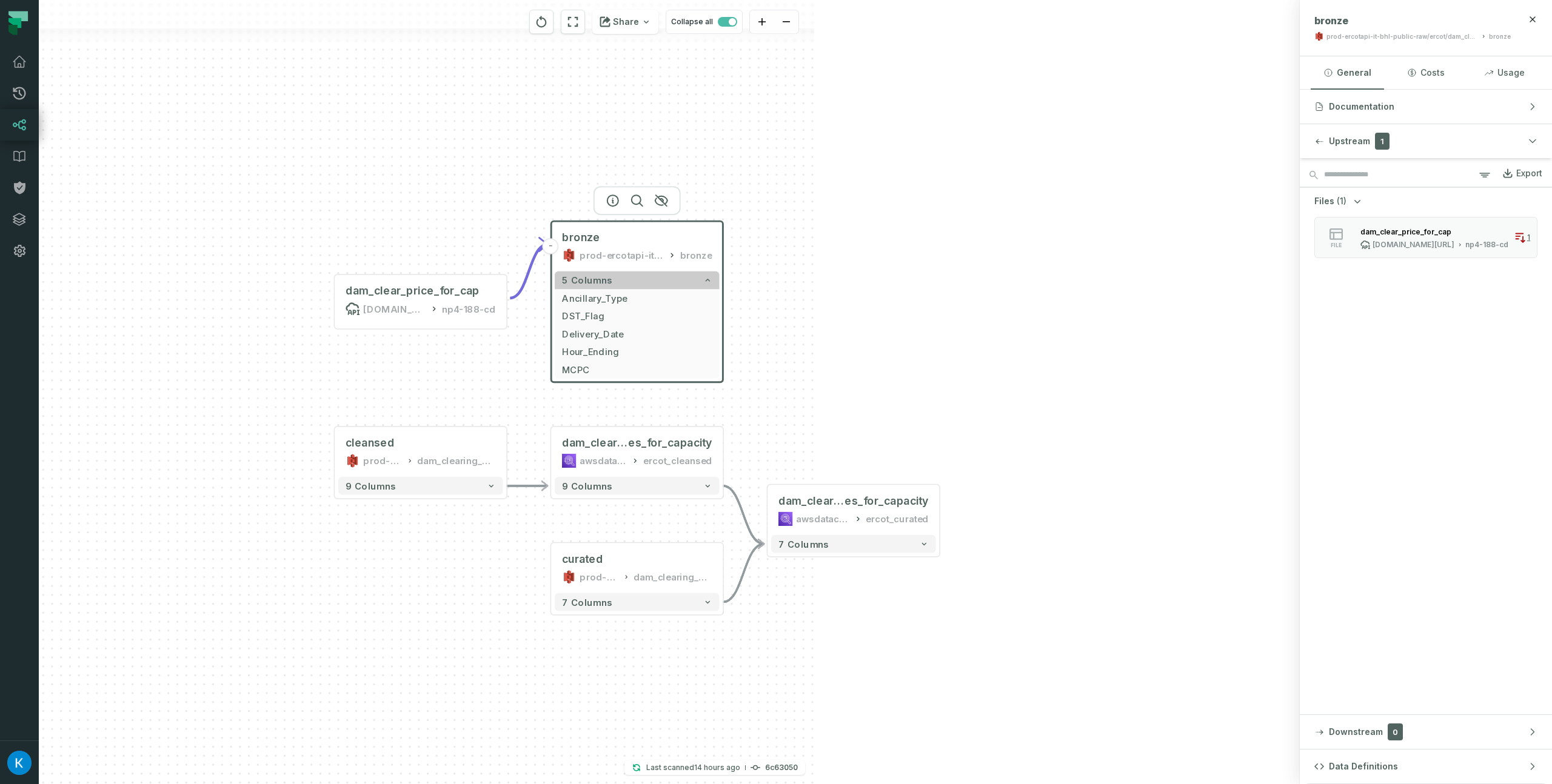
click at [711, 281] on icon "button" at bounding box center [708, 280] width 9 height 9
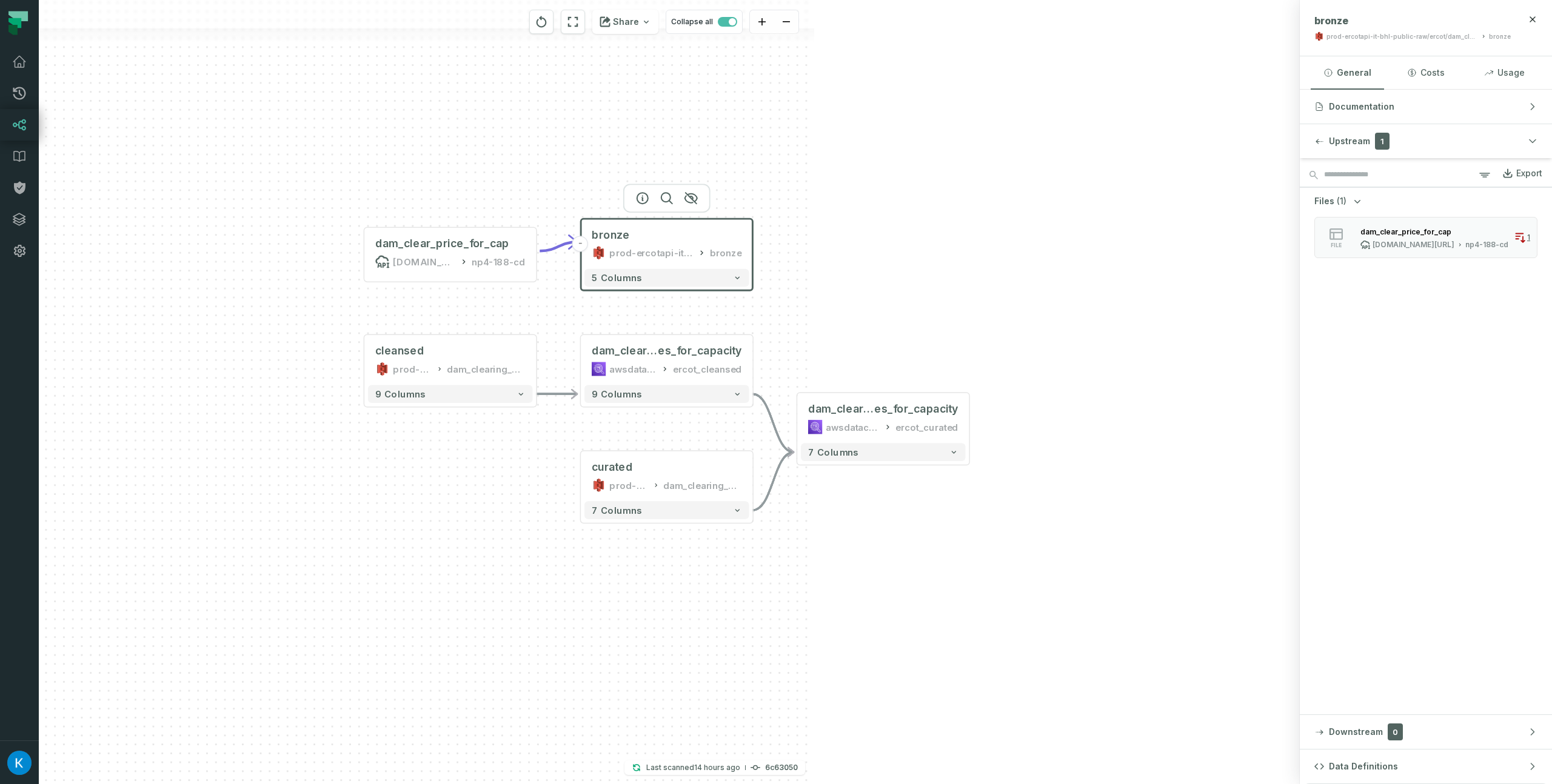
drag, startPoint x: 795, startPoint y: 208, endPoint x: 823, endPoint y: 208, distance: 28.0
click at [823, 208] on div "- bronze prod-ercotapi-it-bhl-public-raw/ercot/dam_clearing_prices_for_capacity…" at bounding box center [669, 392] width 1261 height 784
click at [703, 348] on span "es_for_capacity" at bounding box center [699, 351] width 84 height 14
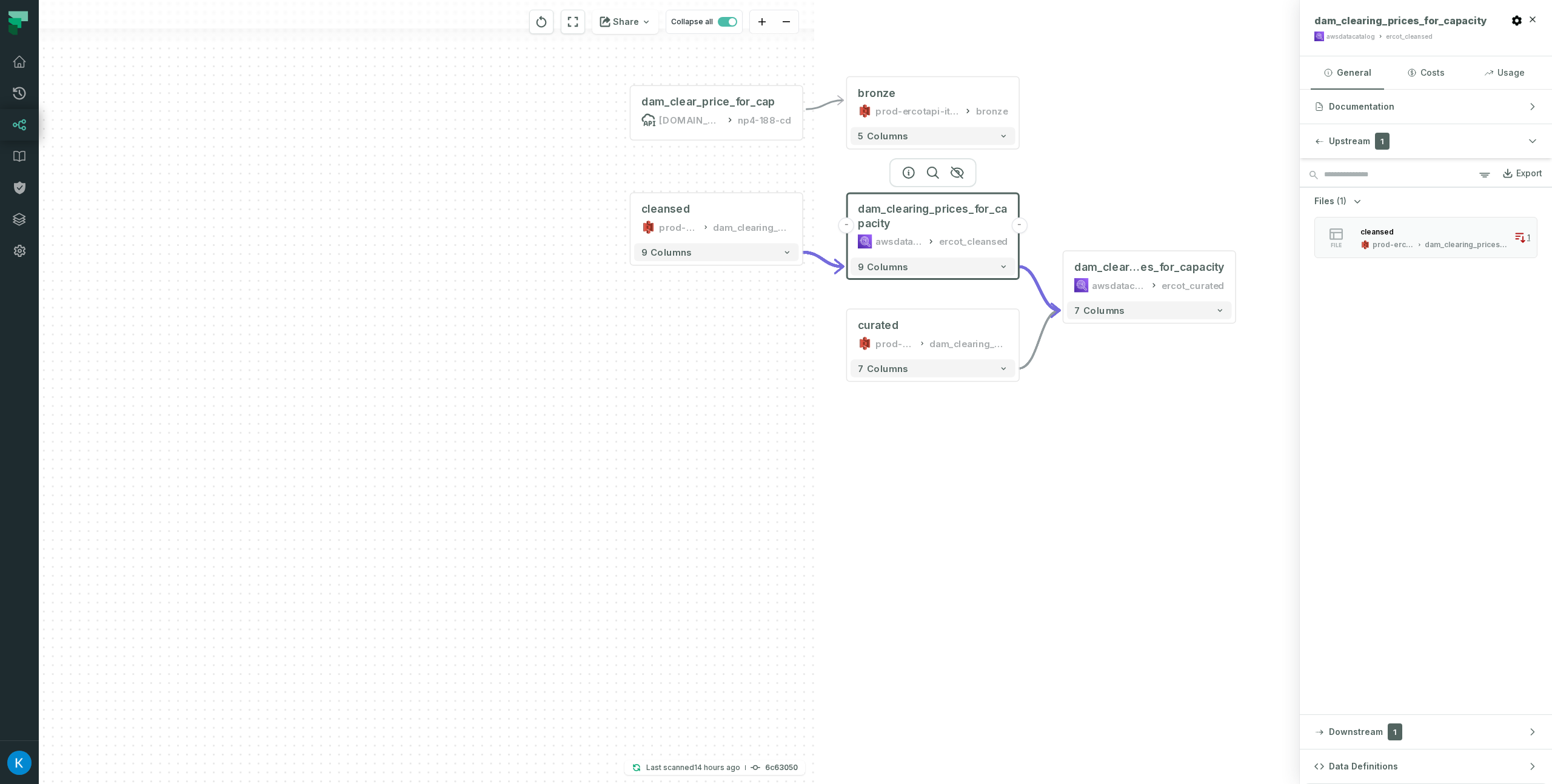
drag, startPoint x: 739, startPoint y: 149, endPoint x: 1019, endPoint y: 17, distance: 309.6
click at [1013, 8] on div "- bronze prod-ercotapi-it-bhl-public-raw/ercot/dam_clearing_prices_for_capacity…" at bounding box center [669, 392] width 1261 height 784
drag, startPoint x: 968, startPoint y: 537, endPoint x: 999, endPoint y: 516, distance: 37.4
click at [999, 516] on div "- bronze prod-ercotapi-it-bhl-public-raw/ercot/dam_clearing_prices_for_capacity…" at bounding box center [669, 392] width 1261 height 784
drag, startPoint x: 876, startPoint y: 490, endPoint x: 919, endPoint y: 487, distance: 43.1
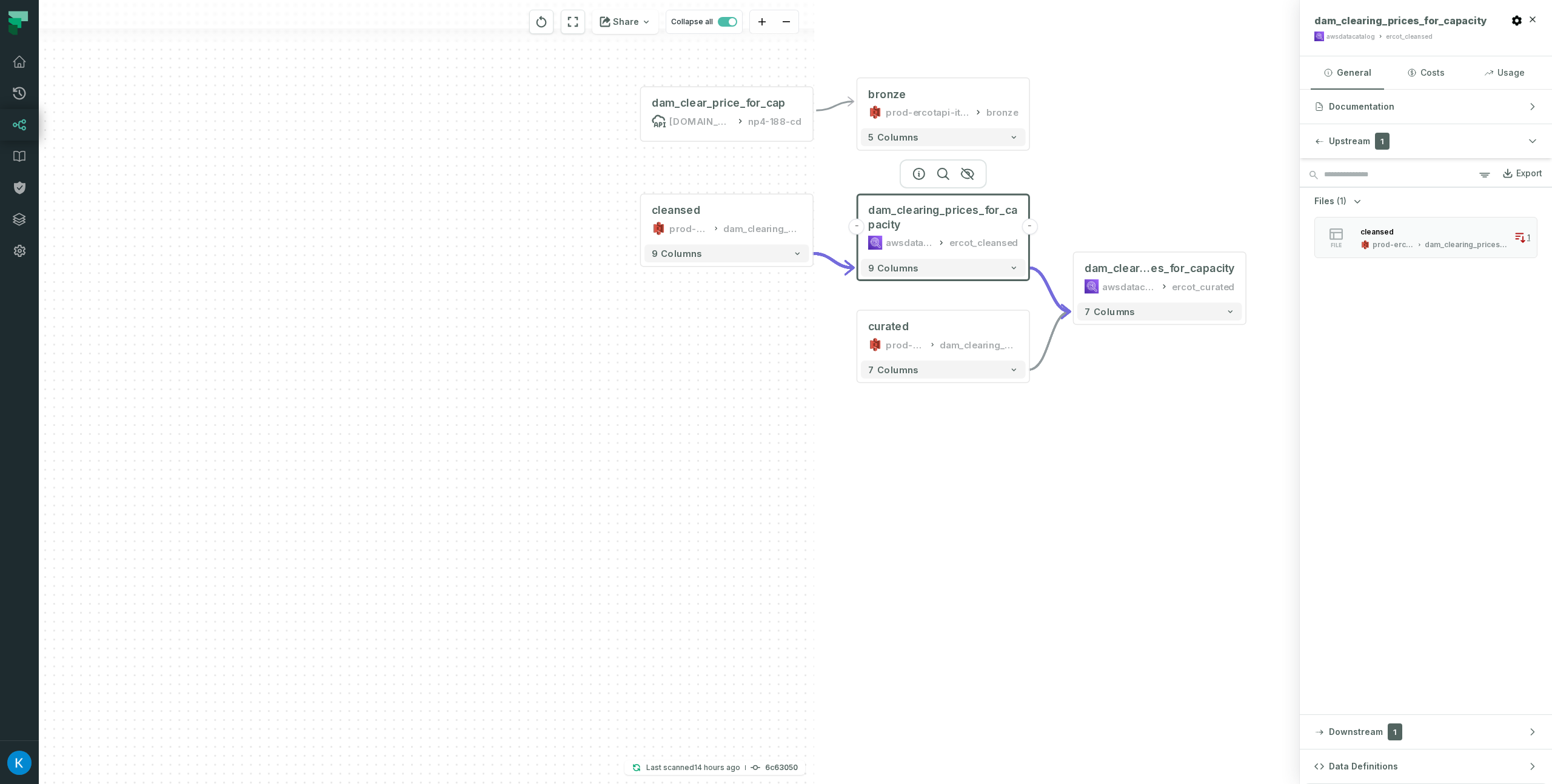
click at [929, 489] on div "- bronze prod-ercotapi-it-bhl-public-raw/ercot/dam_clearing_prices_for_capacity…" at bounding box center [669, 392] width 1261 height 784
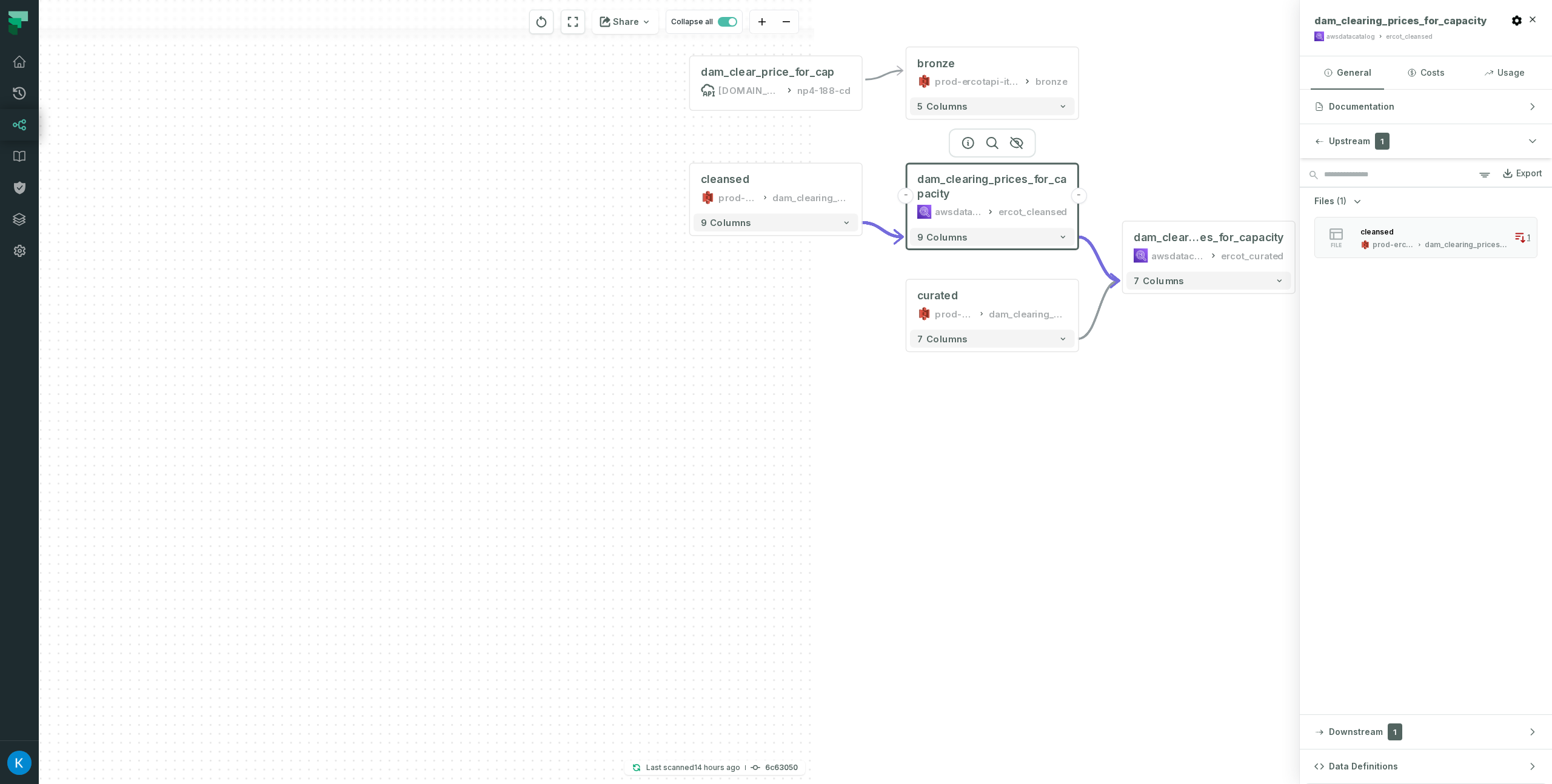
drag, startPoint x: 755, startPoint y: 398, endPoint x: 805, endPoint y: 367, distance: 58.8
click at [805, 367] on div "- bronze prod-ercotapi-it-bhl-public-raw/ercot/dam_clearing_prices_for_capacity…" at bounding box center [183, 392] width 1261 height 784
